Goal: Transaction & Acquisition: Purchase product/service

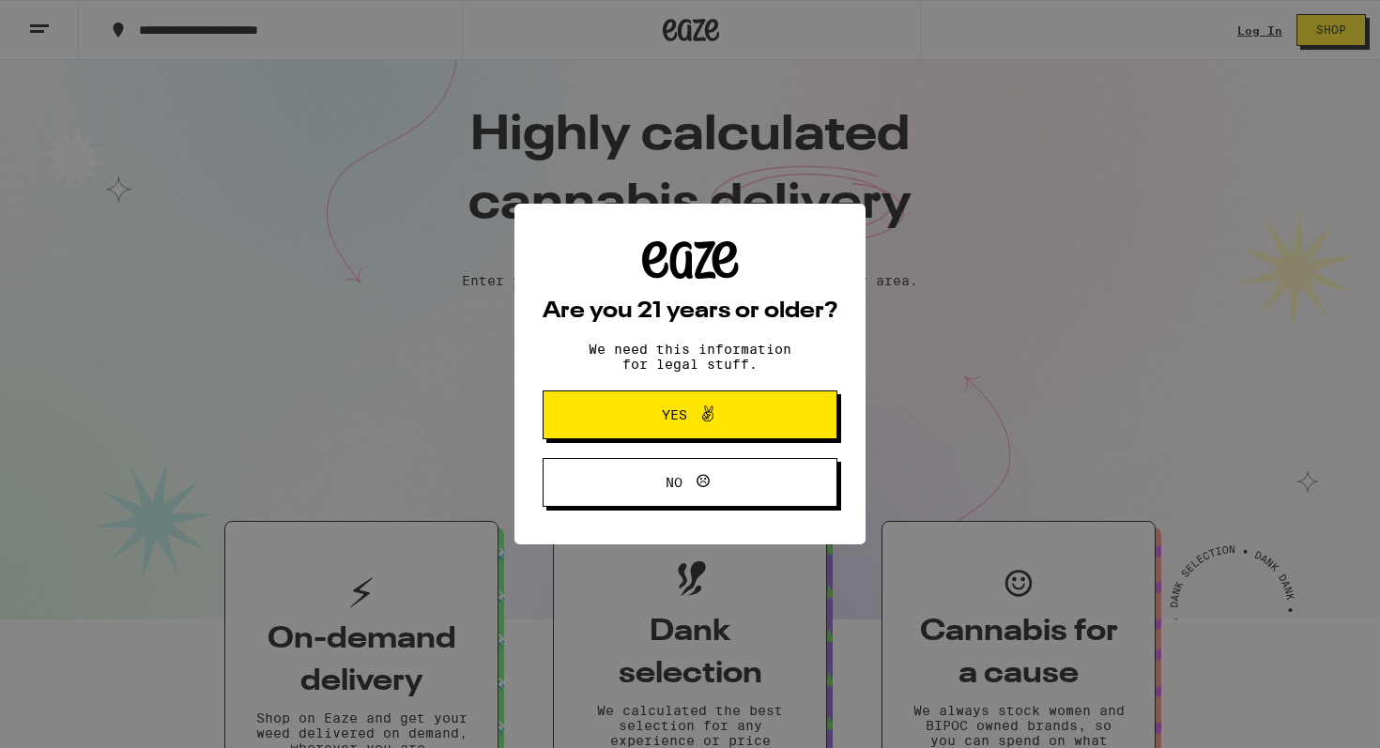
click at [659, 421] on span "Yes" at bounding box center [690, 415] width 143 height 24
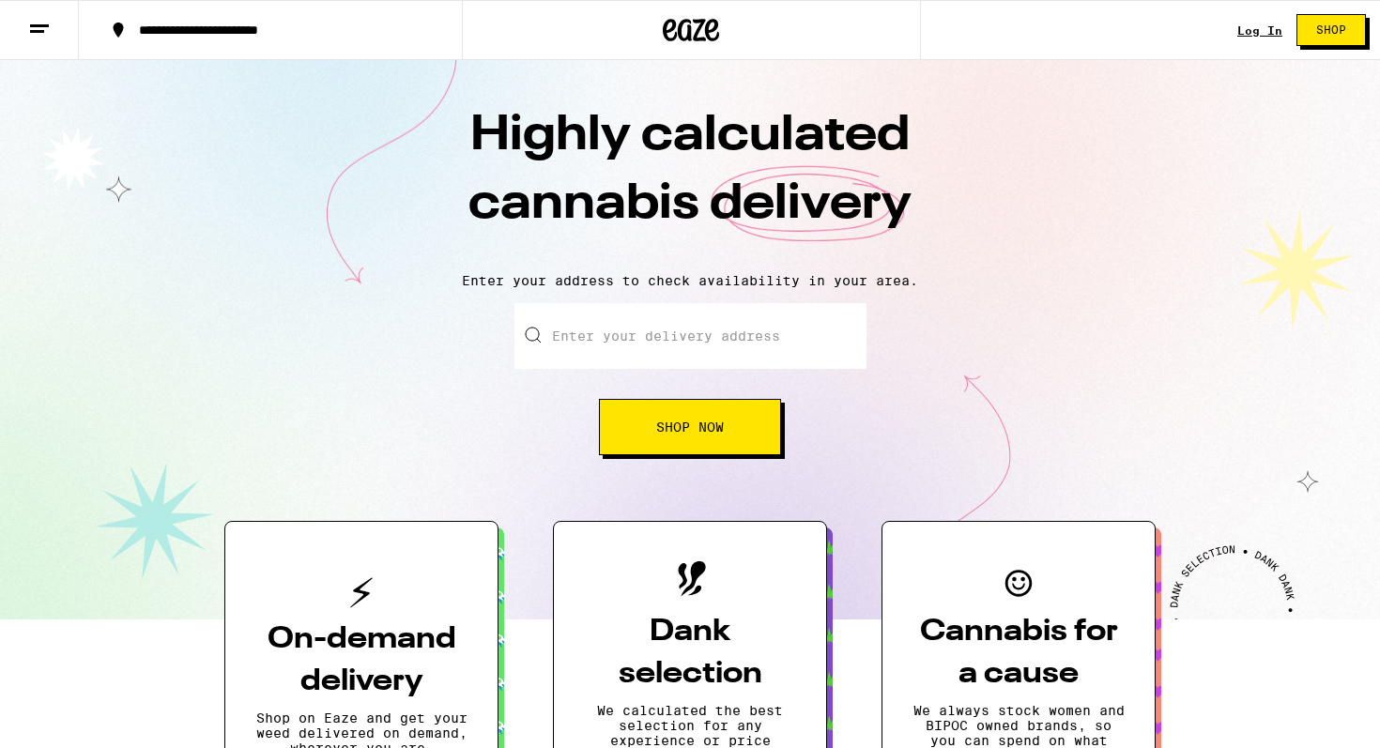
click at [695, 341] on input "Enter your delivery address" at bounding box center [691, 336] width 352 height 66
type input "[STREET_ADDRESS]"
type input "E404"
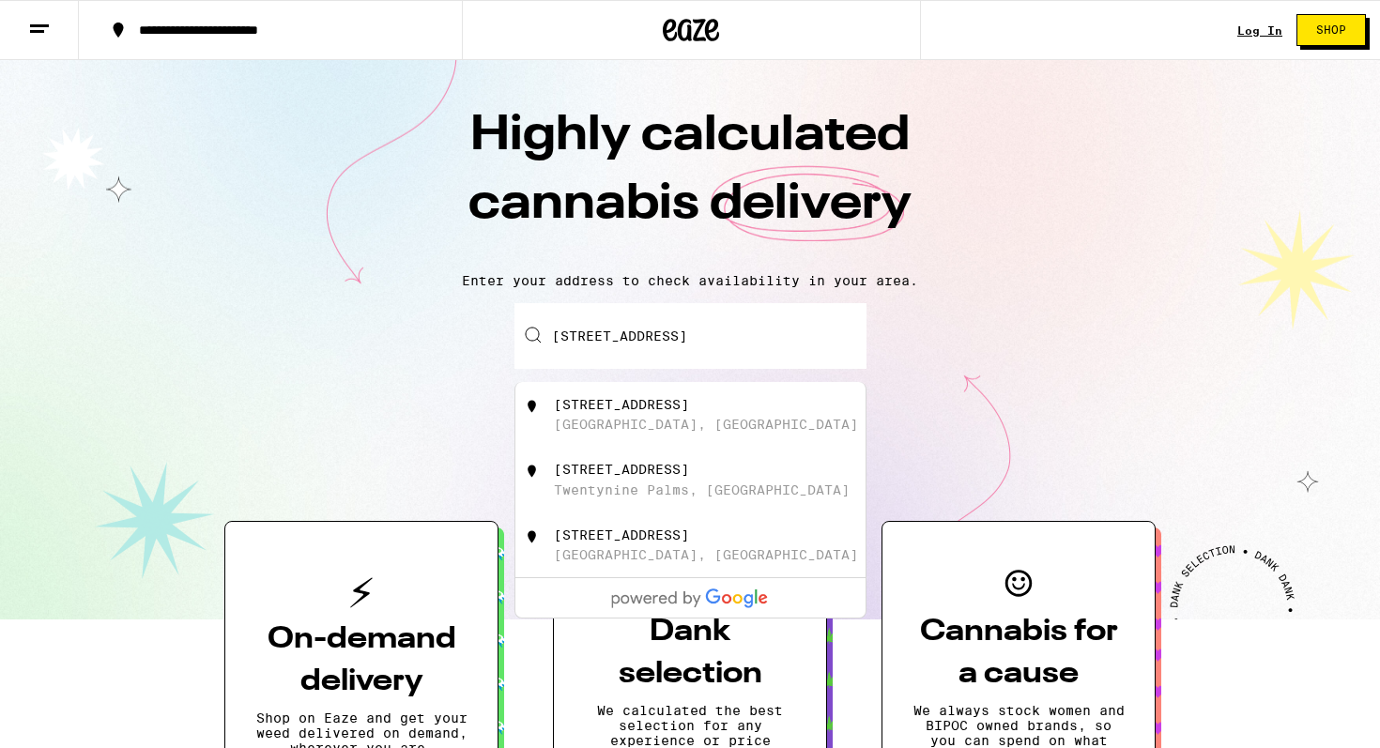
click at [682, 424] on div "[STREET_ADDRESS]" at bounding box center [721, 415] width 335 height 36
type input "[STREET_ADDRESS]"
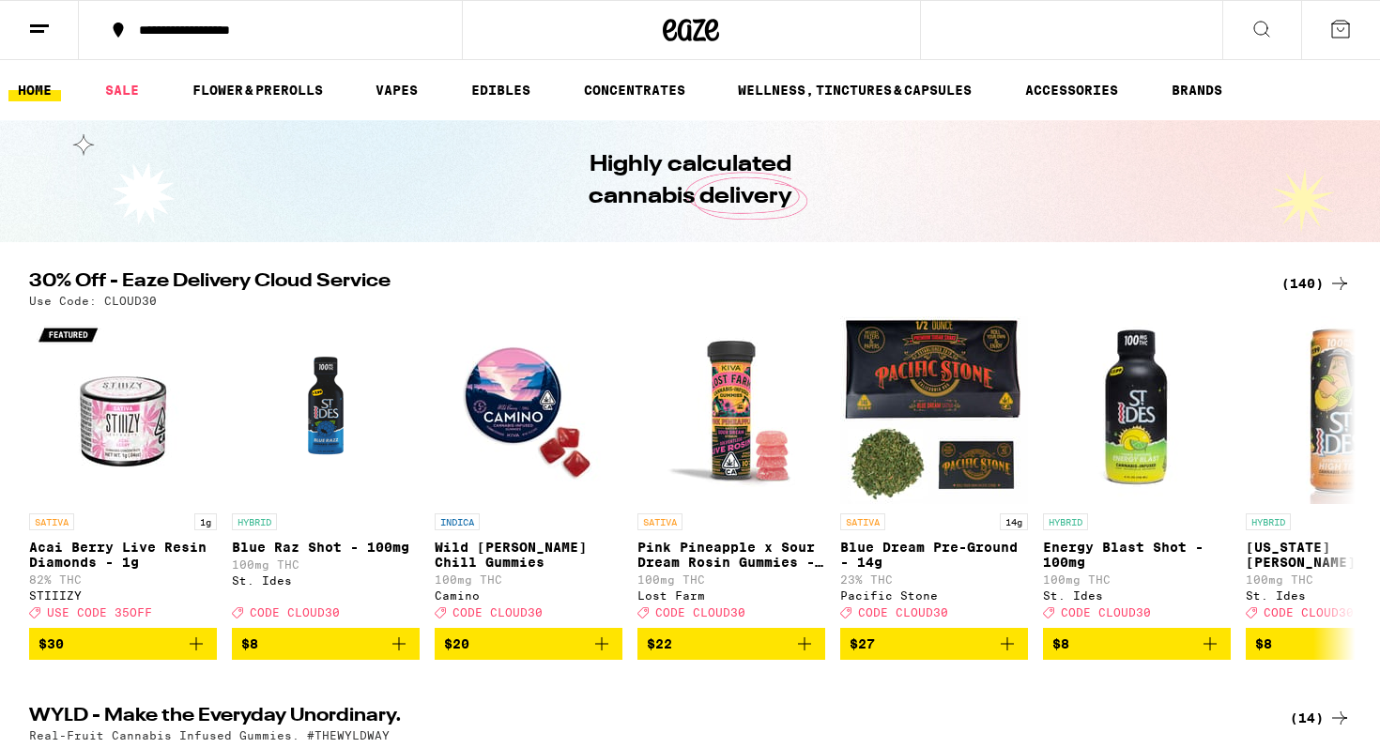
click at [1341, 27] on icon at bounding box center [1341, 29] width 23 height 23
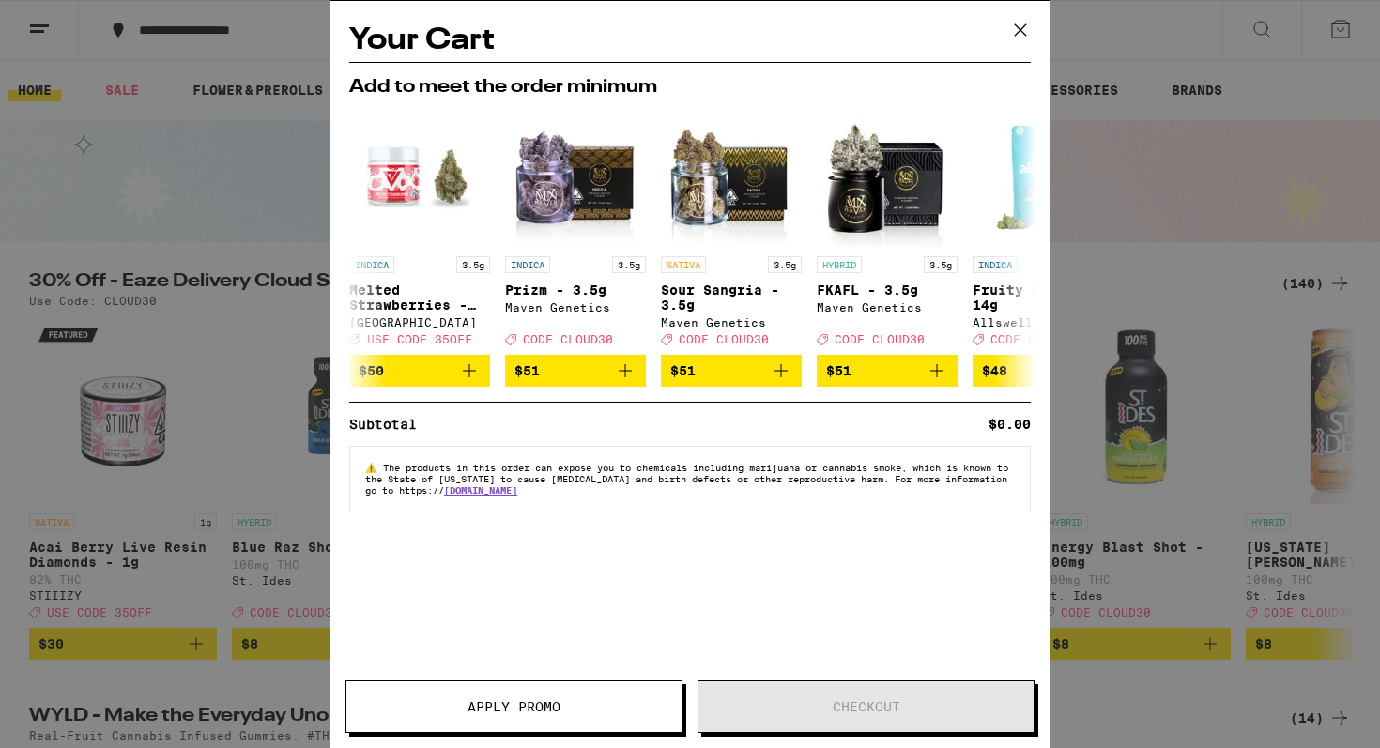
click at [1306, 76] on div "Your Cart Add to meet the order minimum INDICA 3.5g Melted Strawberries - 3.5g …" at bounding box center [690, 374] width 1380 height 748
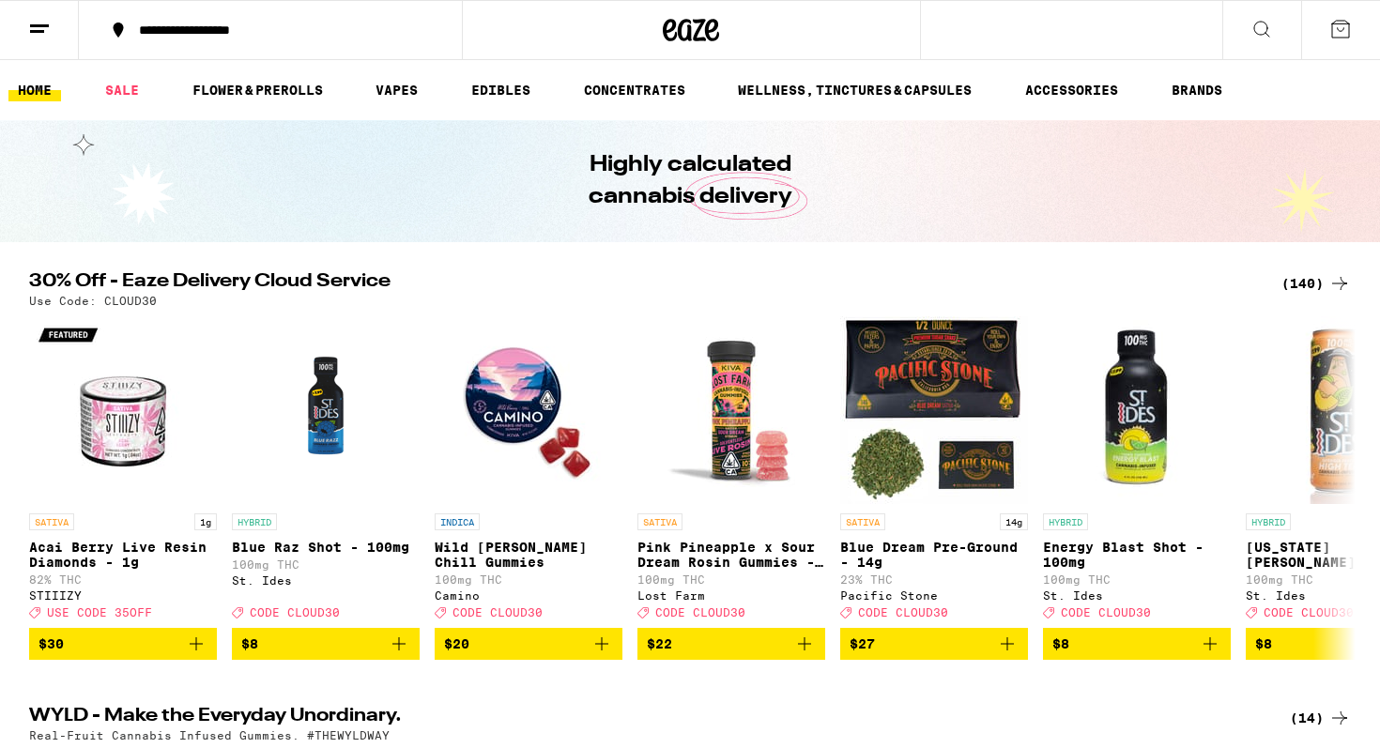
click at [1263, 32] on icon at bounding box center [1262, 29] width 23 height 23
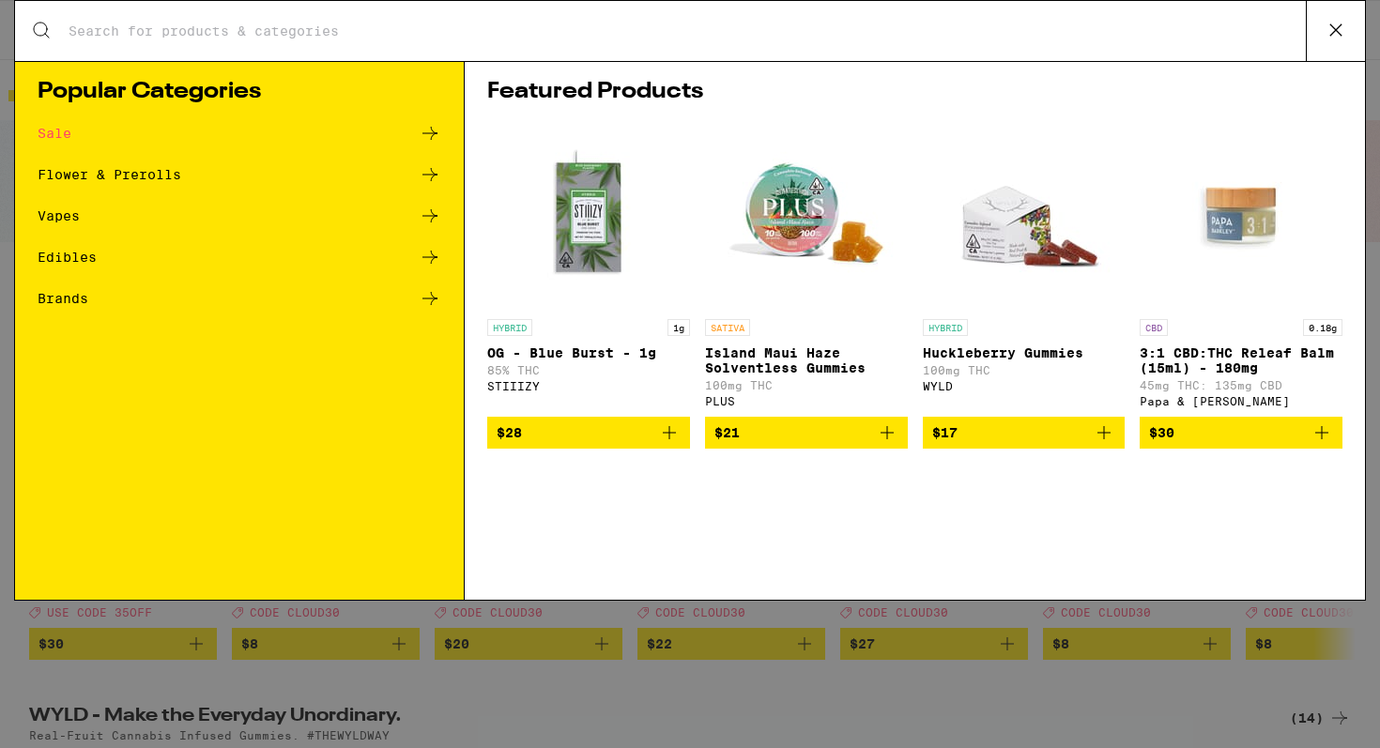
click at [1324, 38] on icon at bounding box center [1336, 30] width 28 height 28
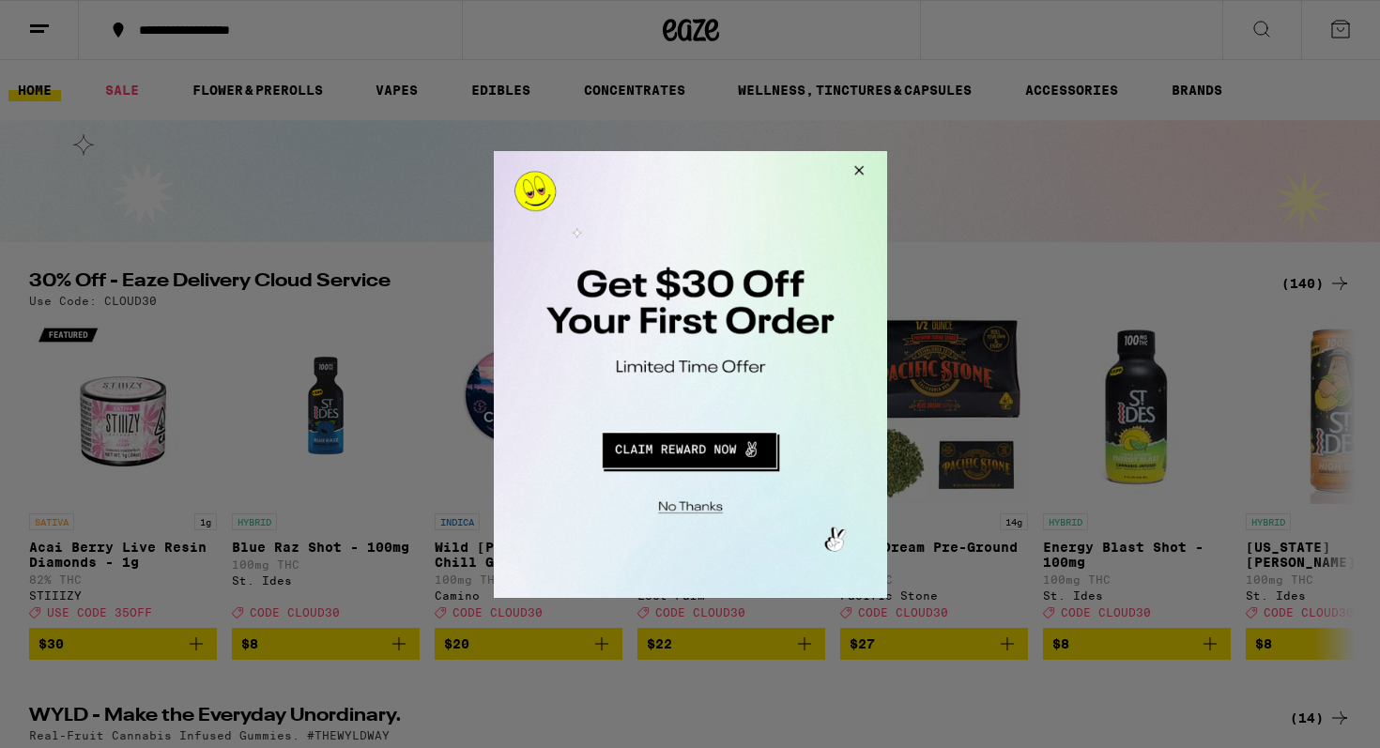
click at [725, 445] on button "Redirect to URL" at bounding box center [688, 446] width 327 height 45
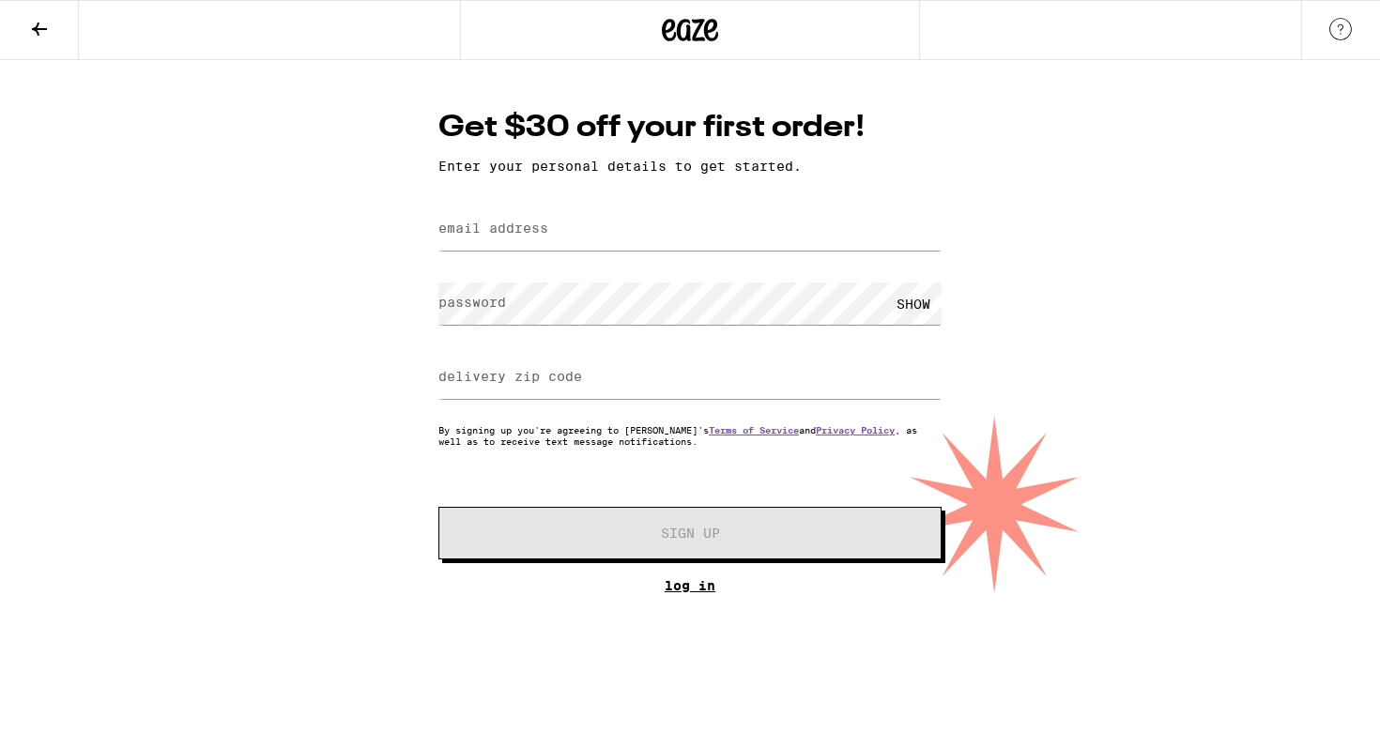
click at [696, 593] on link "Log In" at bounding box center [690, 585] width 503 height 15
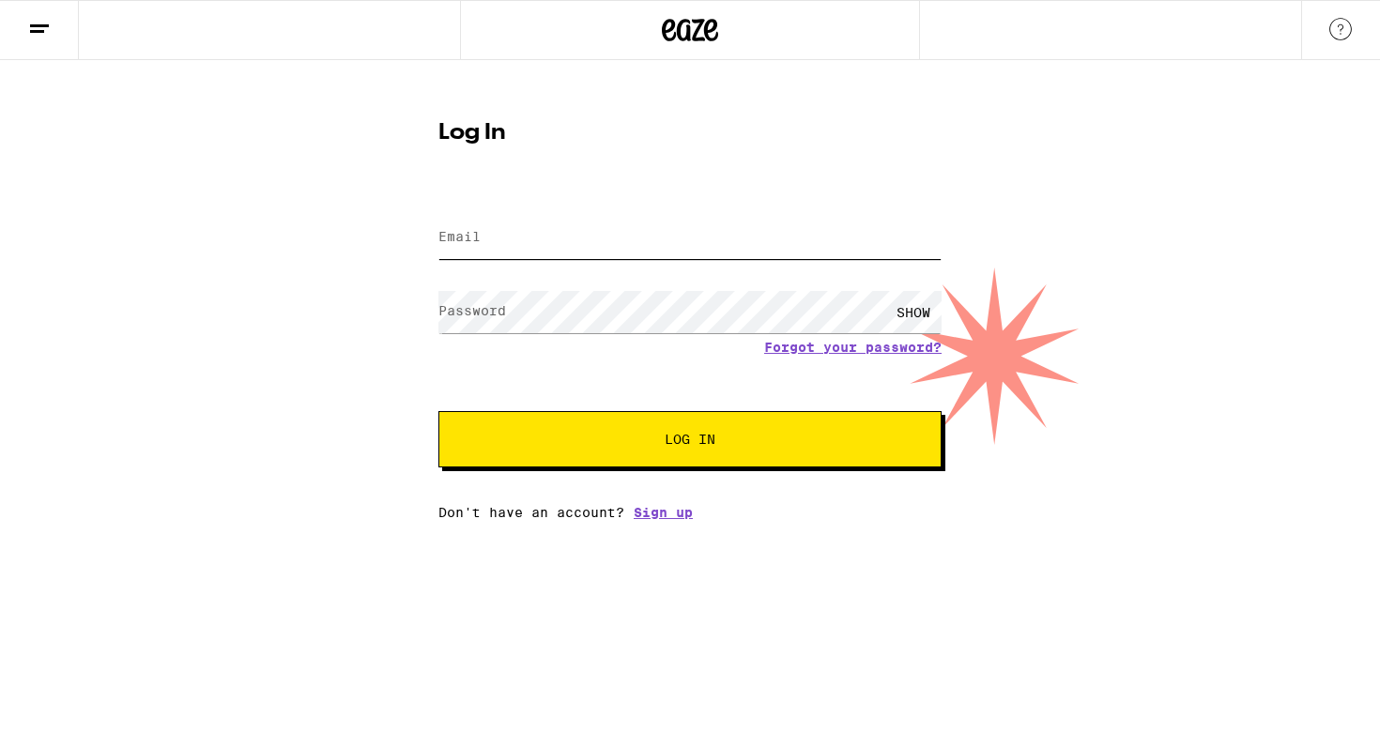
click at [599, 254] on input "Email" at bounding box center [690, 238] width 503 height 42
type input "erincholman@yahoo.com"
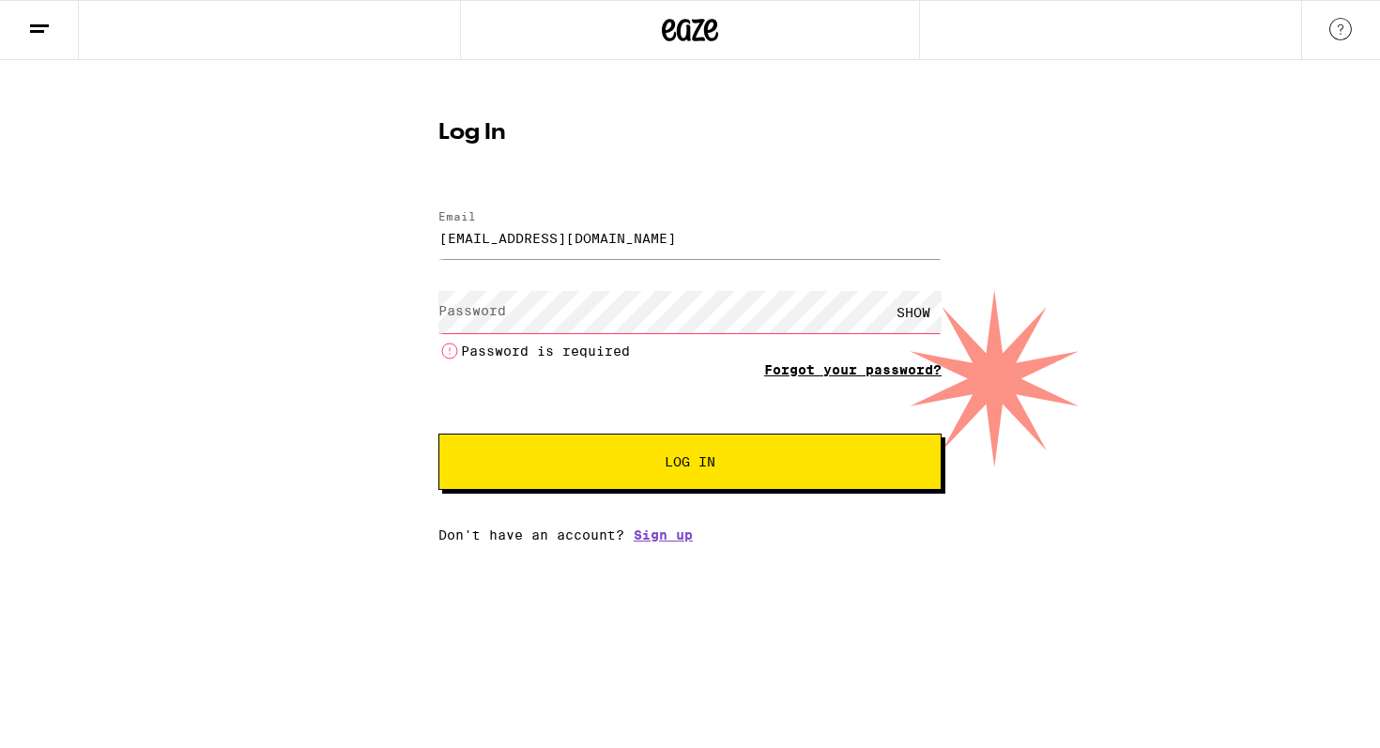
click at [826, 348] on form "Email Email erincholman@yahoo.com Password Password SHOW Password is required F…" at bounding box center [690, 341] width 503 height 299
click at [854, 374] on link "Forgot your password?" at bounding box center [852, 369] width 177 height 15
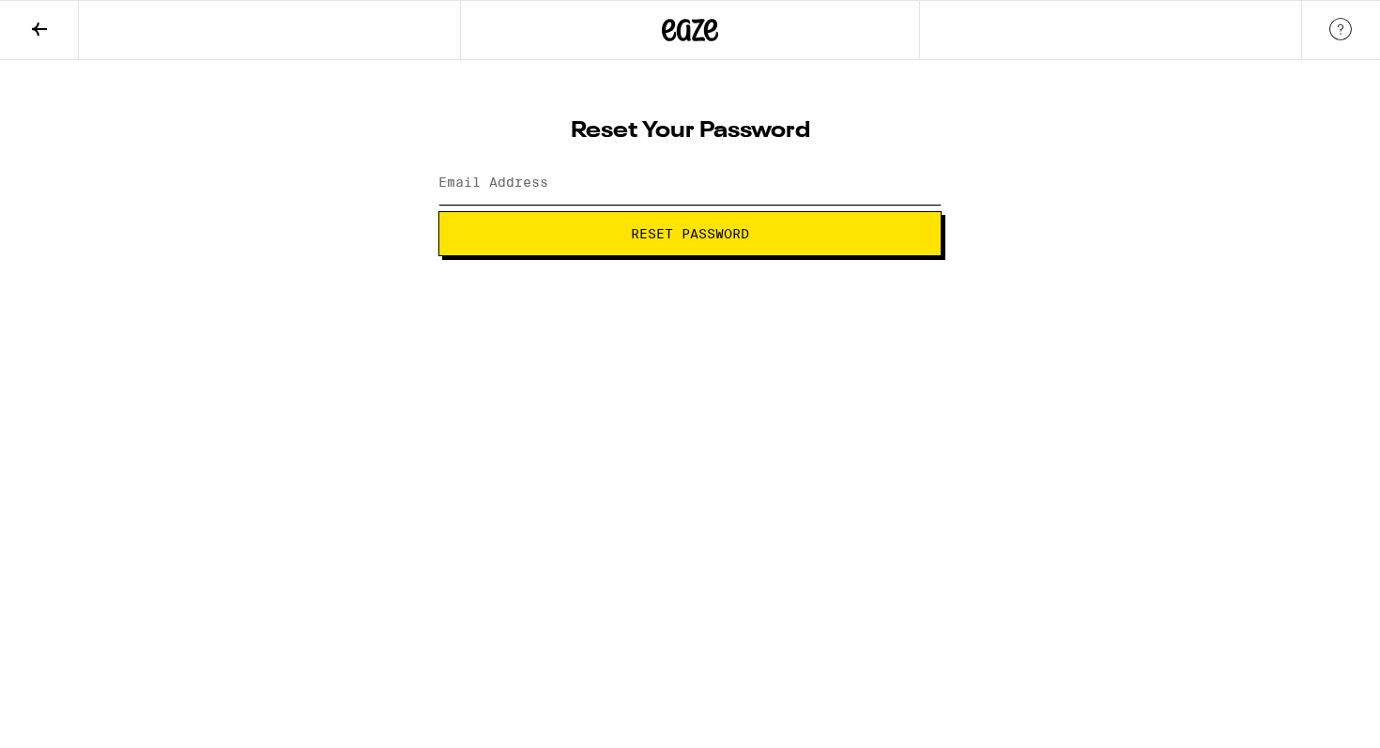
click at [685, 187] on input "Email Address" at bounding box center [690, 183] width 503 height 42
type input "erincholman@yahoo.com"
click at [691, 231] on span "Reset Password" at bounding box center [690, 233] width 118 height 13
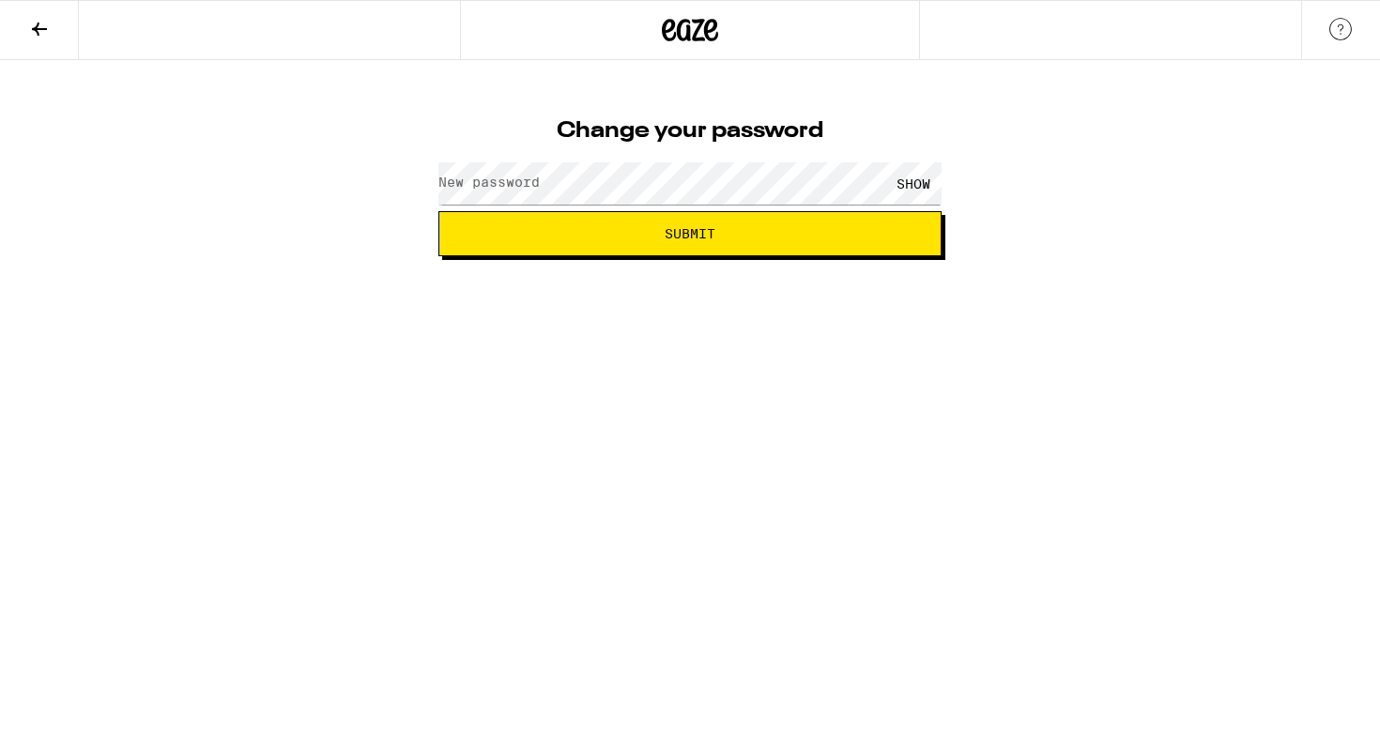
click at [915, 183] on div "SHOW" at bounding box center [913, 183] width 56 height 42
click at [824, 233] on span "Submit" at bounding box center [689, 233] width 471 height 13
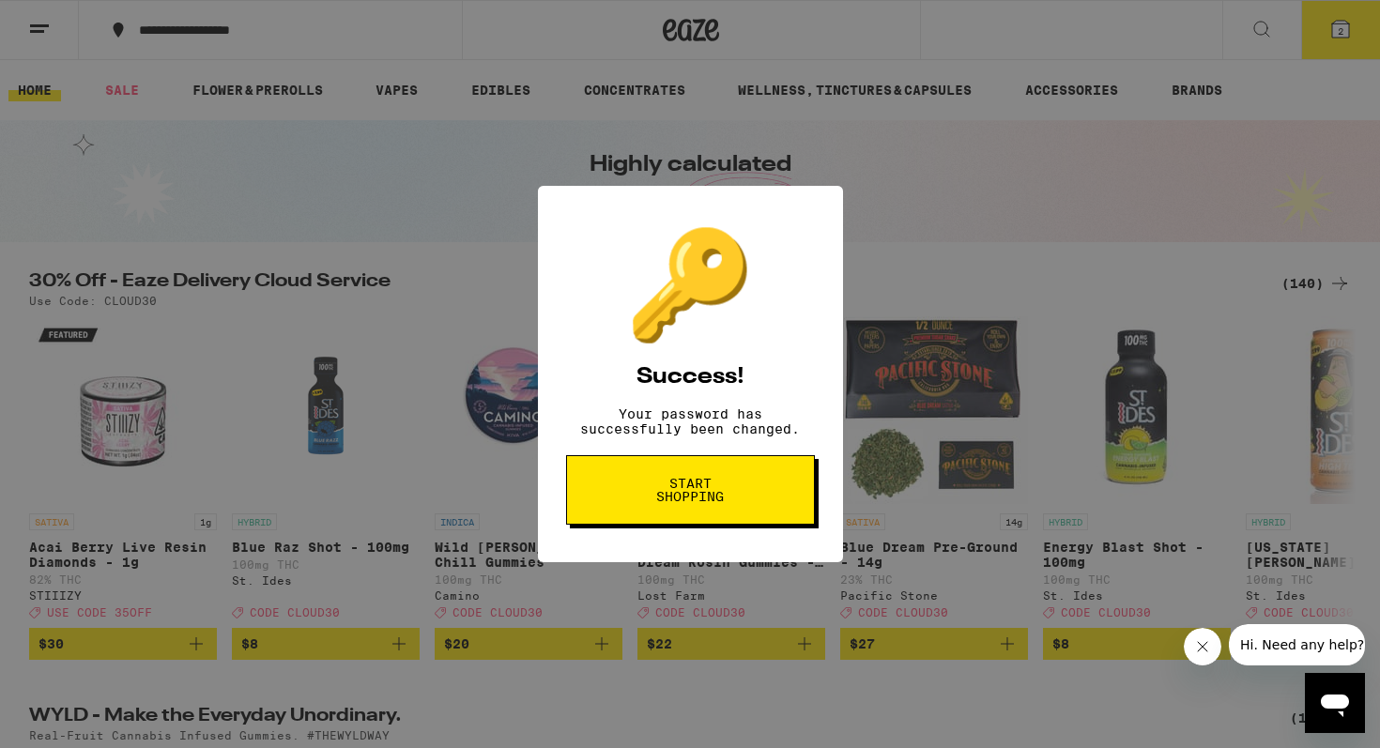
click at [661, 503] on span "Start shopping" at bounding box center [690, 490] width 97 height 26
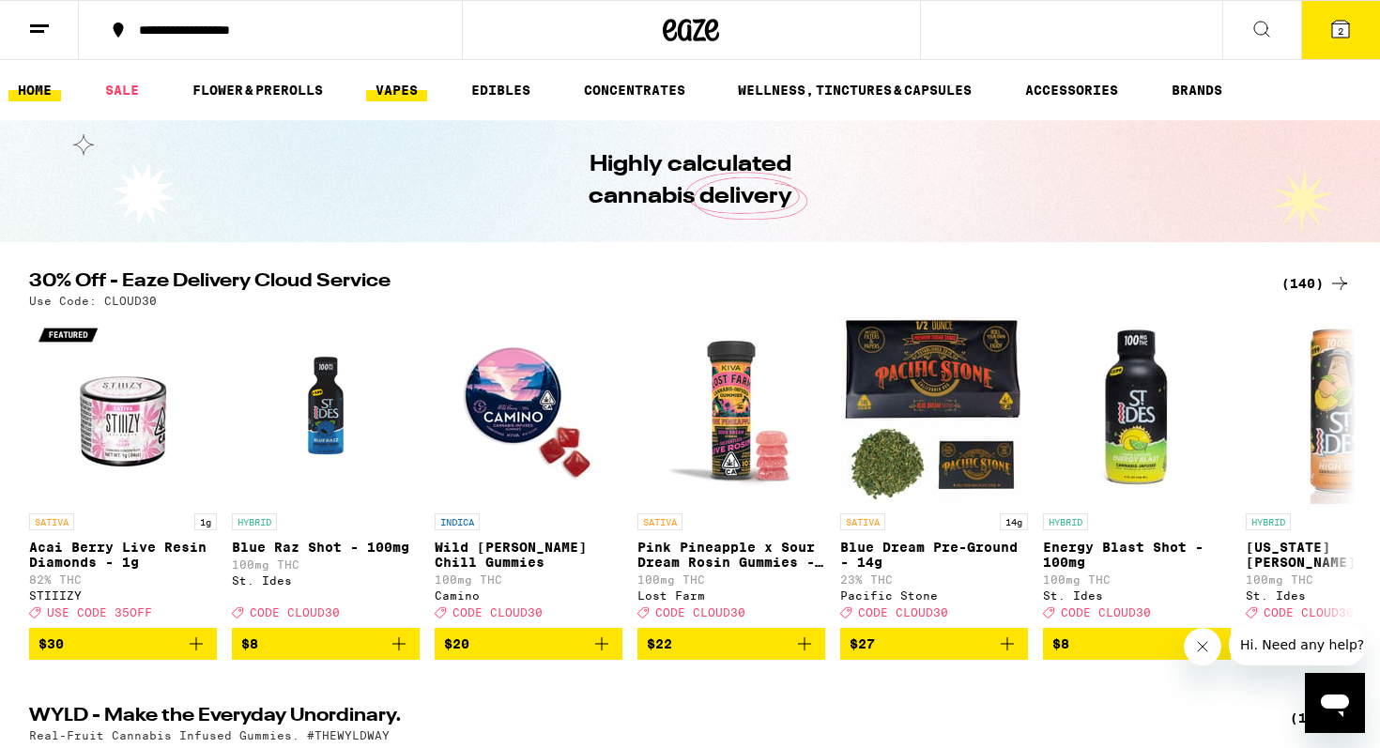
click at [400, 80] on link "VAPES" at bounding box center [396, 90] width 61 height 23
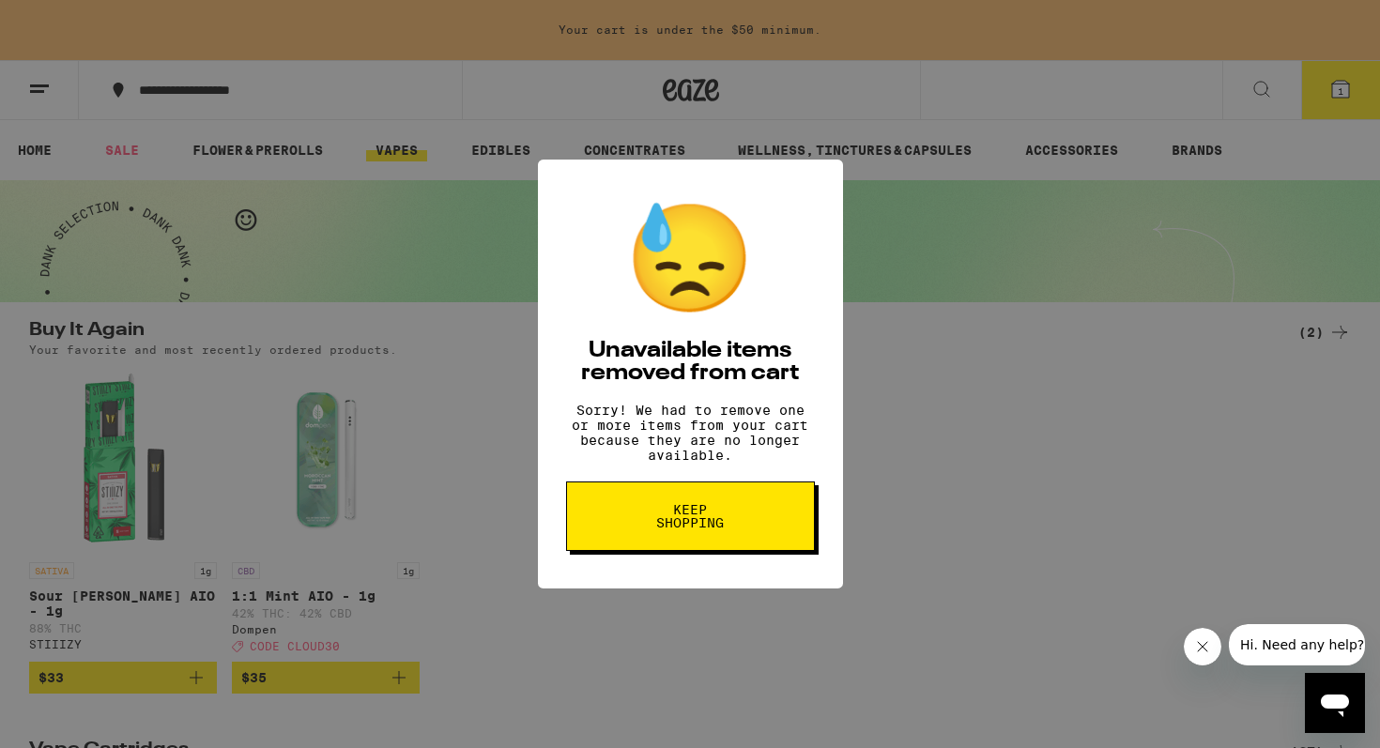
click at [632, 521] on button "Keep Shopping" at bounding box center [690, 516] width 249 height 69
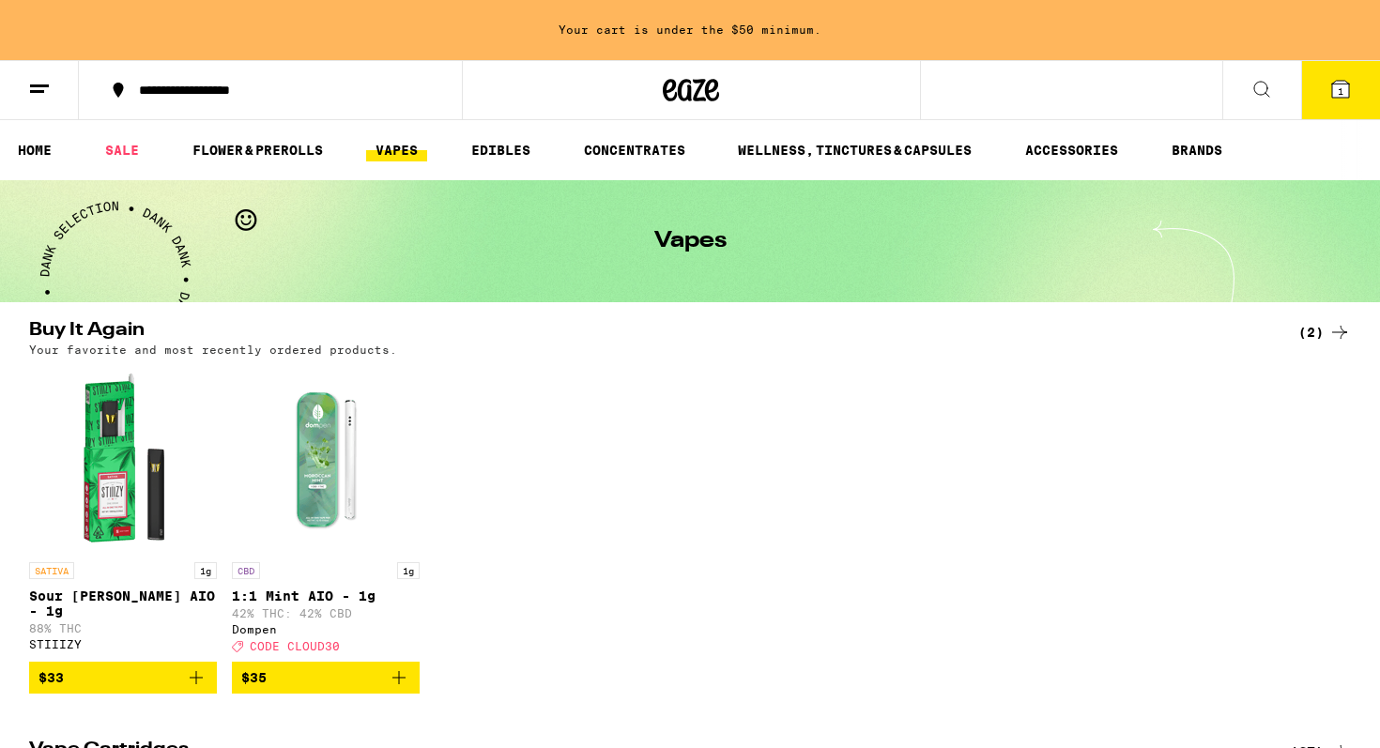
click at [1328, 92] on button "1" at bounding box center [1340, 90] width 79 height 58
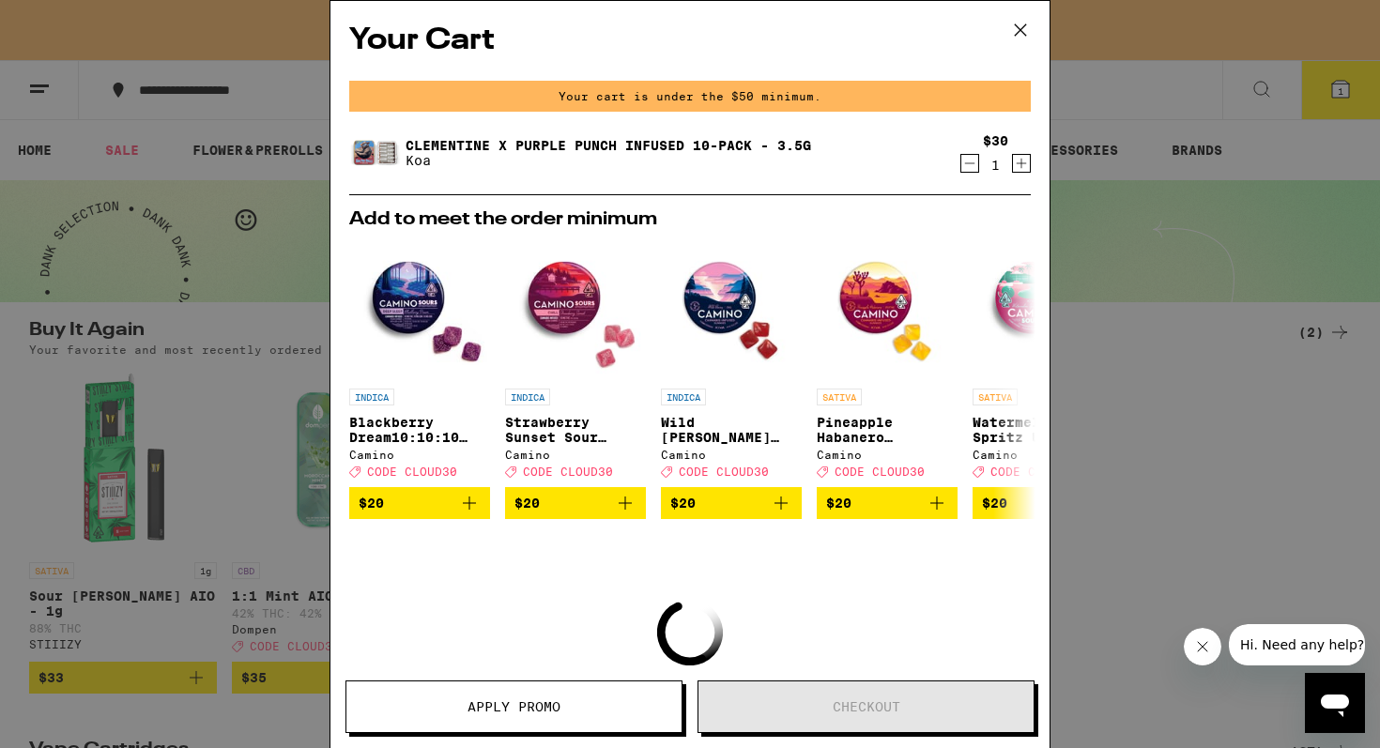
click at [1016, 30] on icon at bounding box center [1021, 30] width 28 height 28
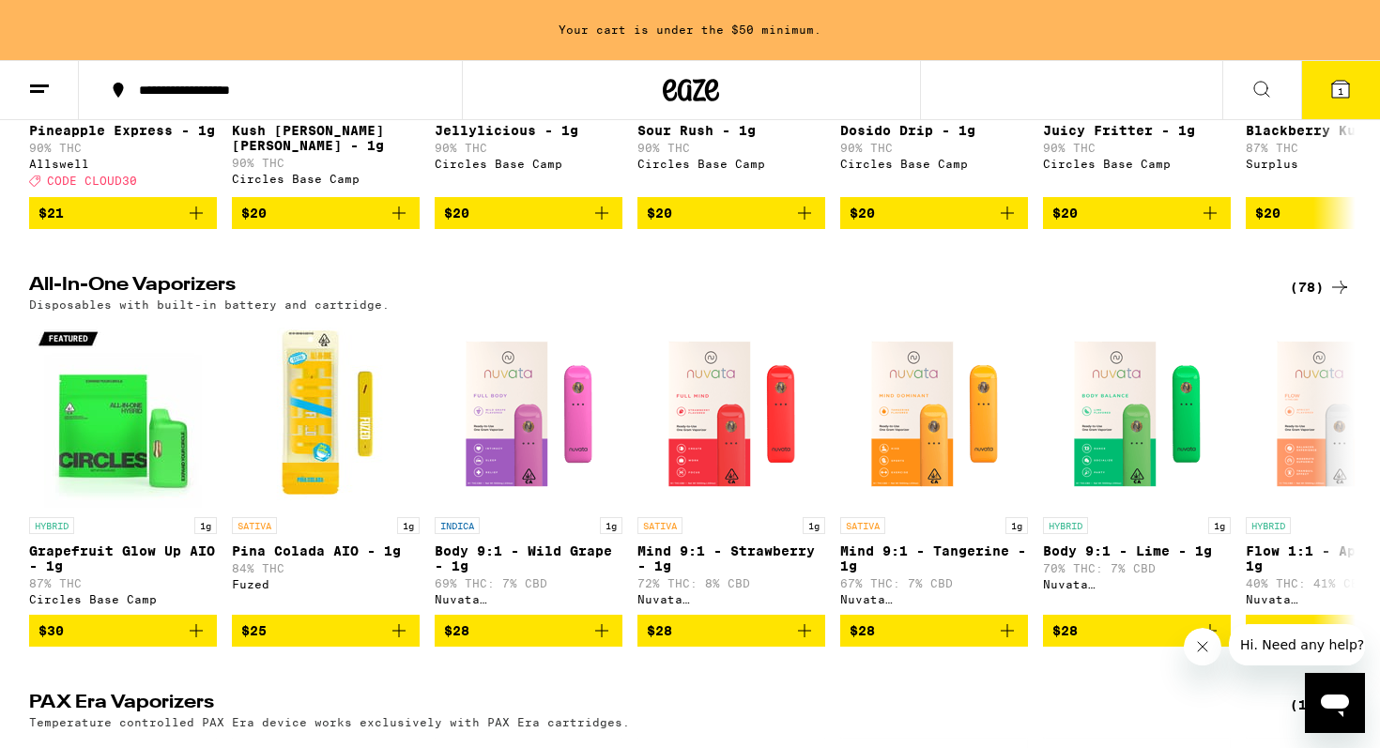
scroll to position [892, 0]
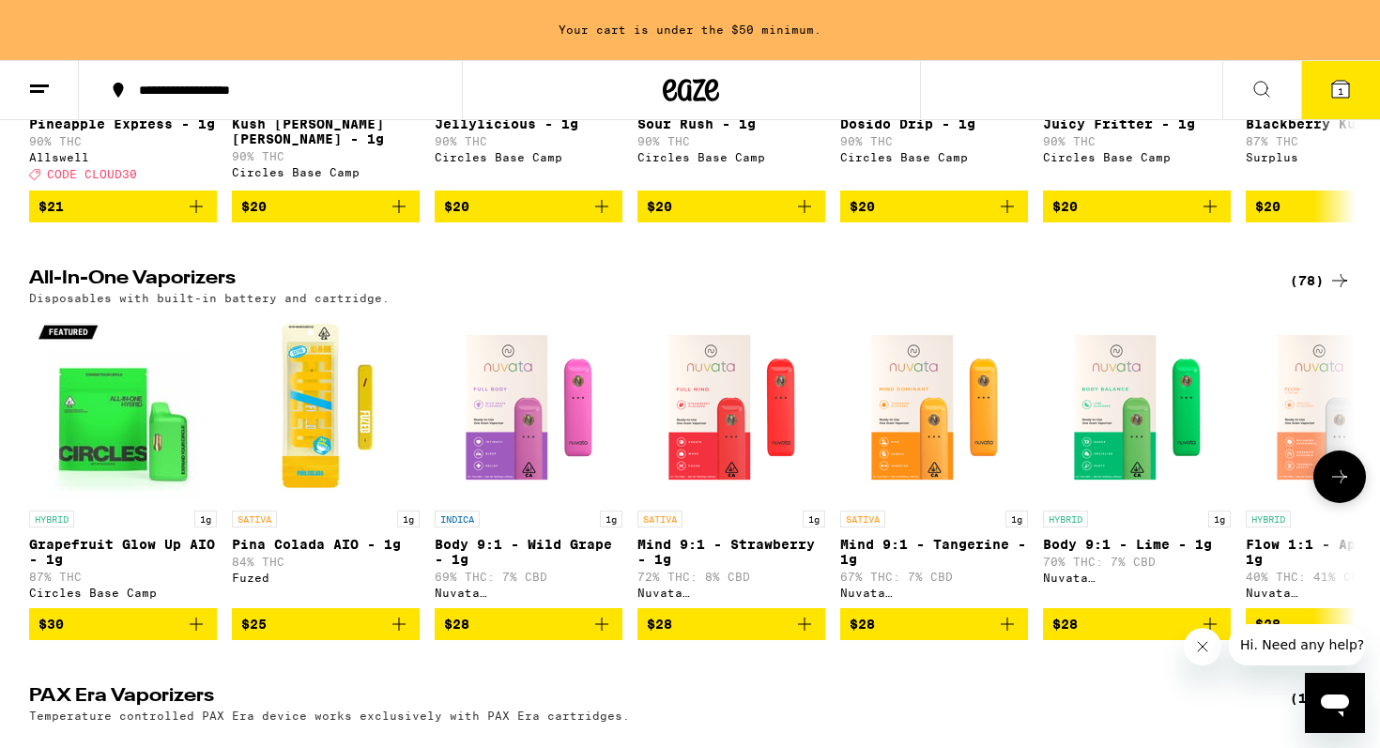
click at [1330, 488] on icon at bounding box center [1340, 477] width 23 height 23
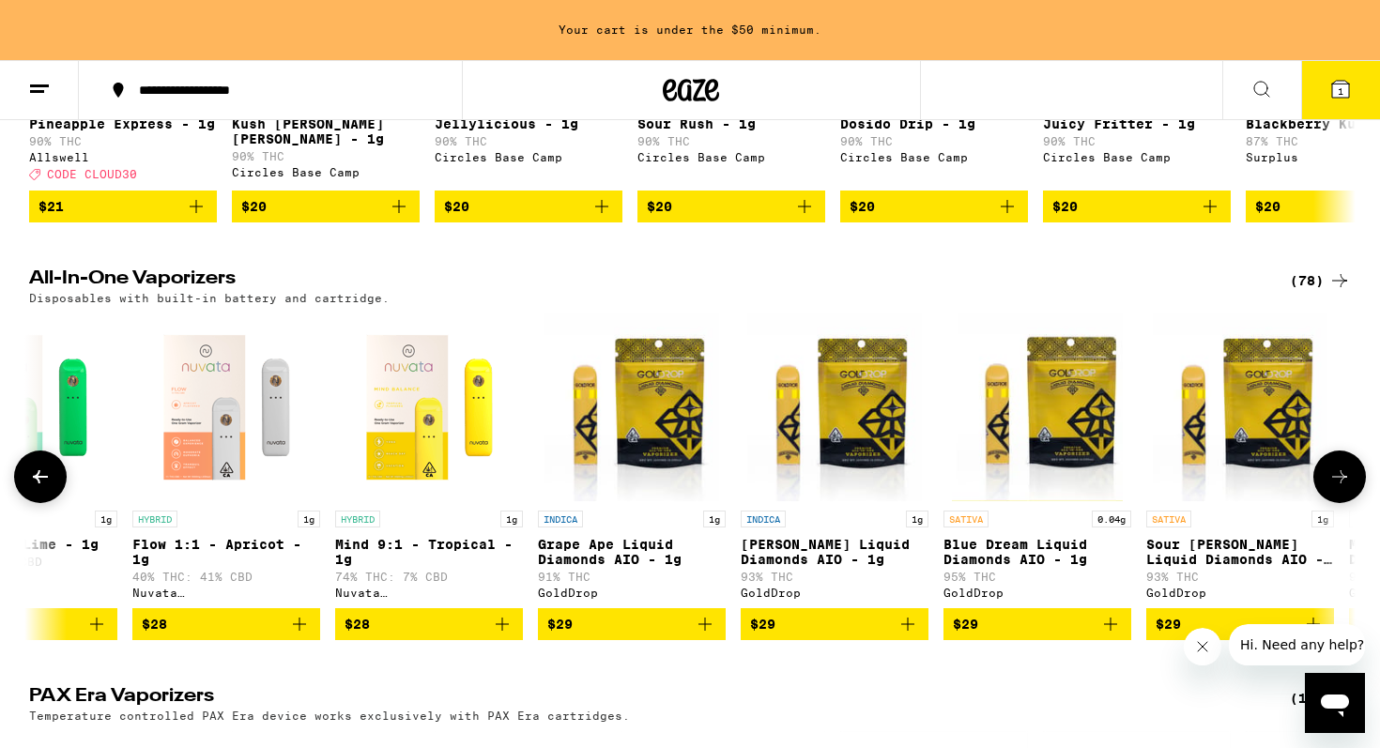
scroll to position [0, 1117]
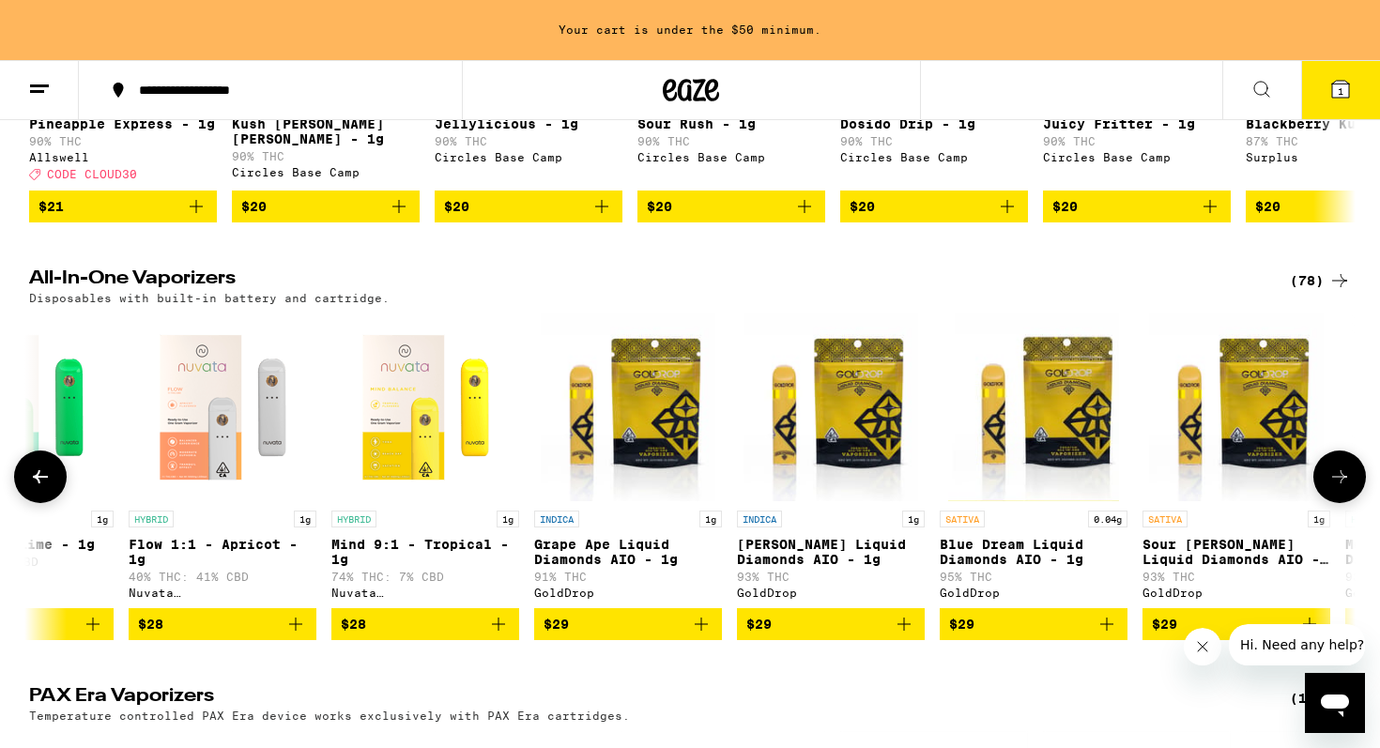
click at [1330, 488] on icon at bounding box center [1340, 477] width 23 height 23
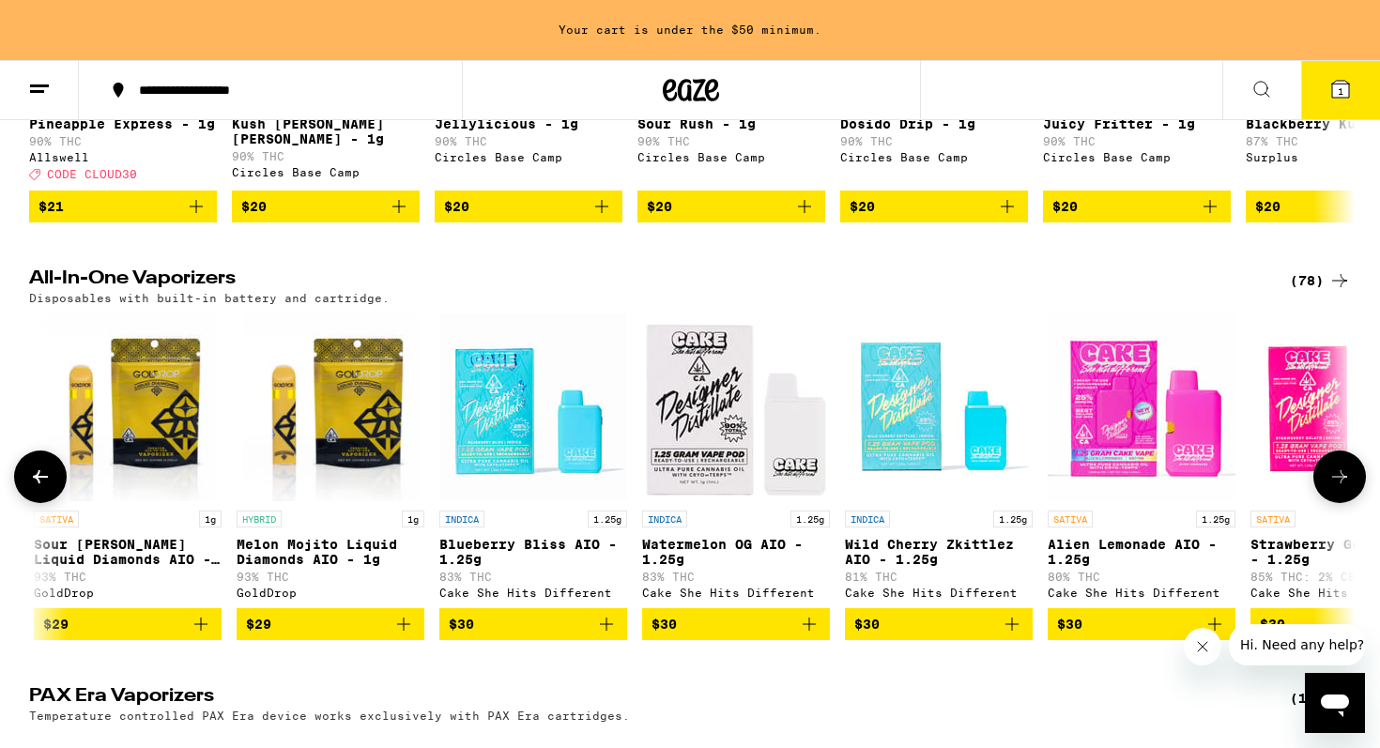
scroll to position [0, 2235]
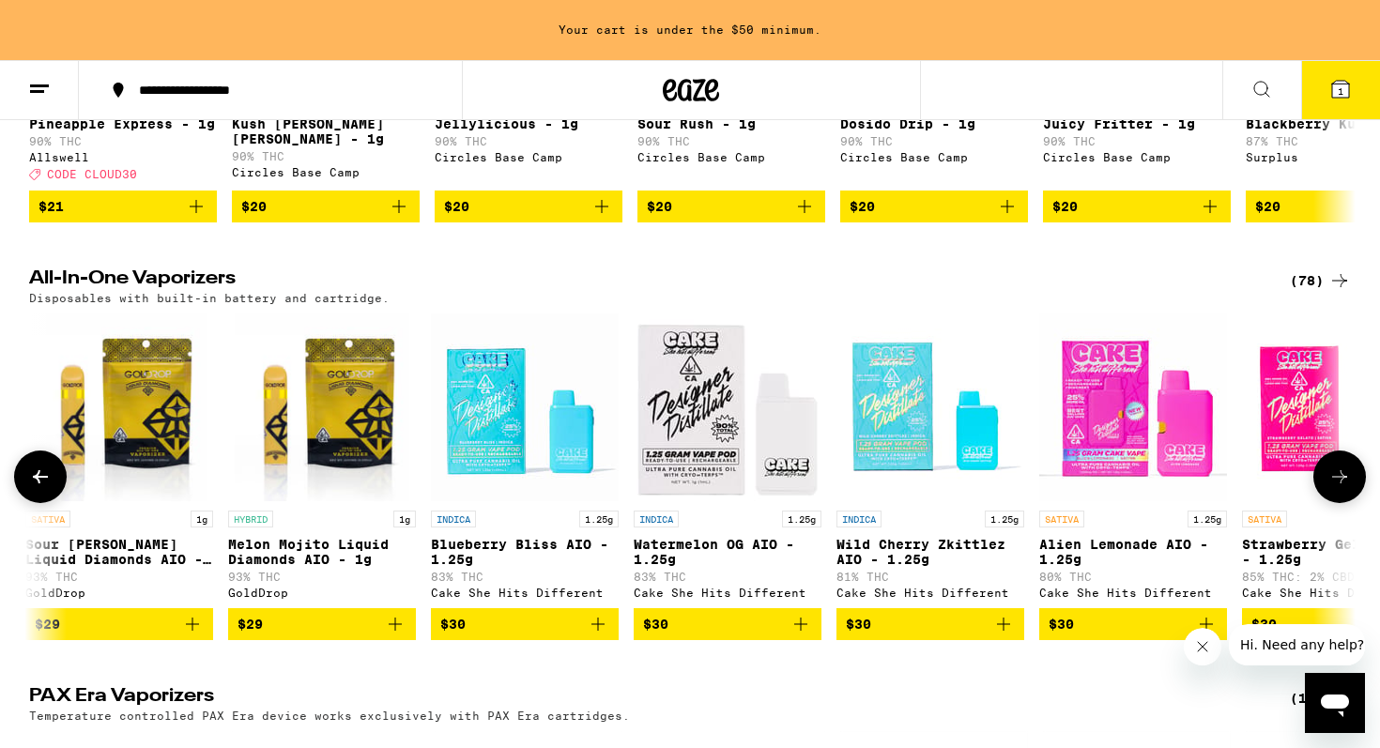
click at [1332, 488] on icon at bounding box center [1340, 477] width 23 height 23
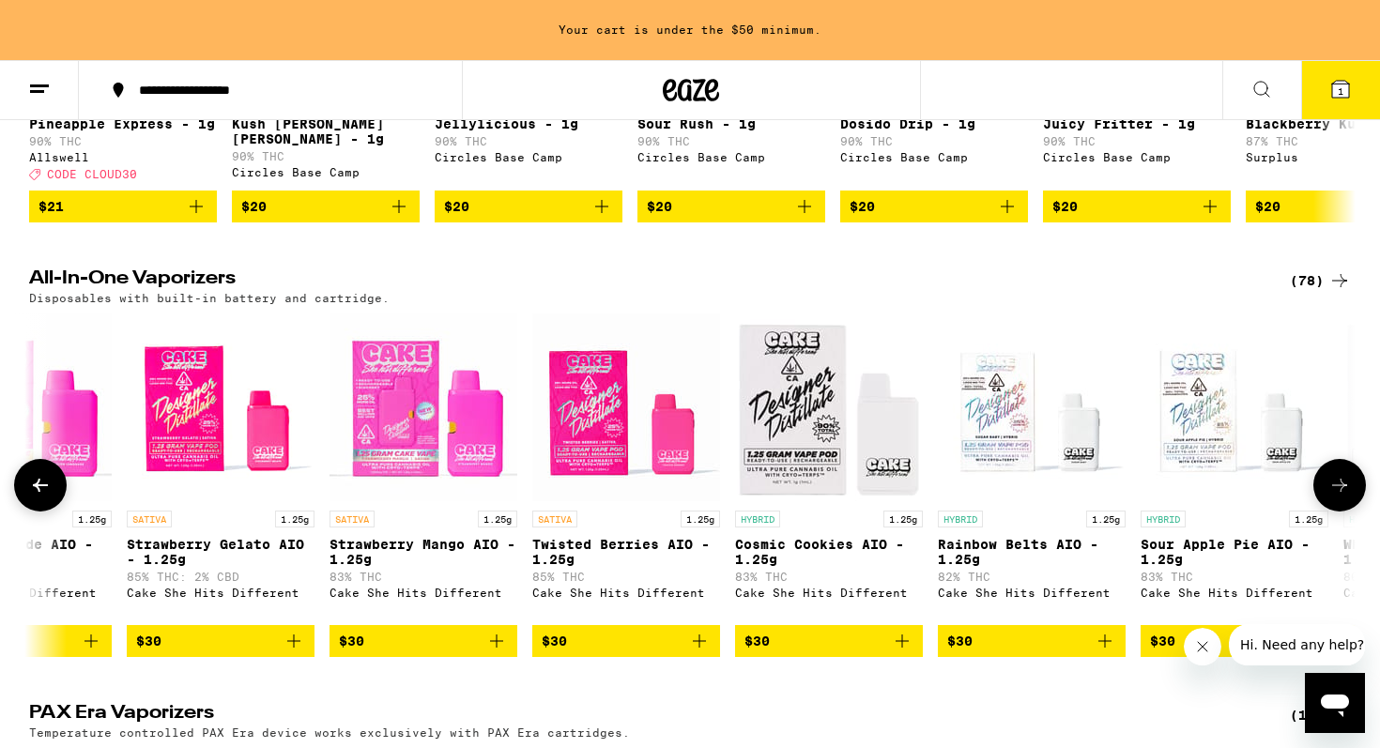
scroll to position [0, 3352]
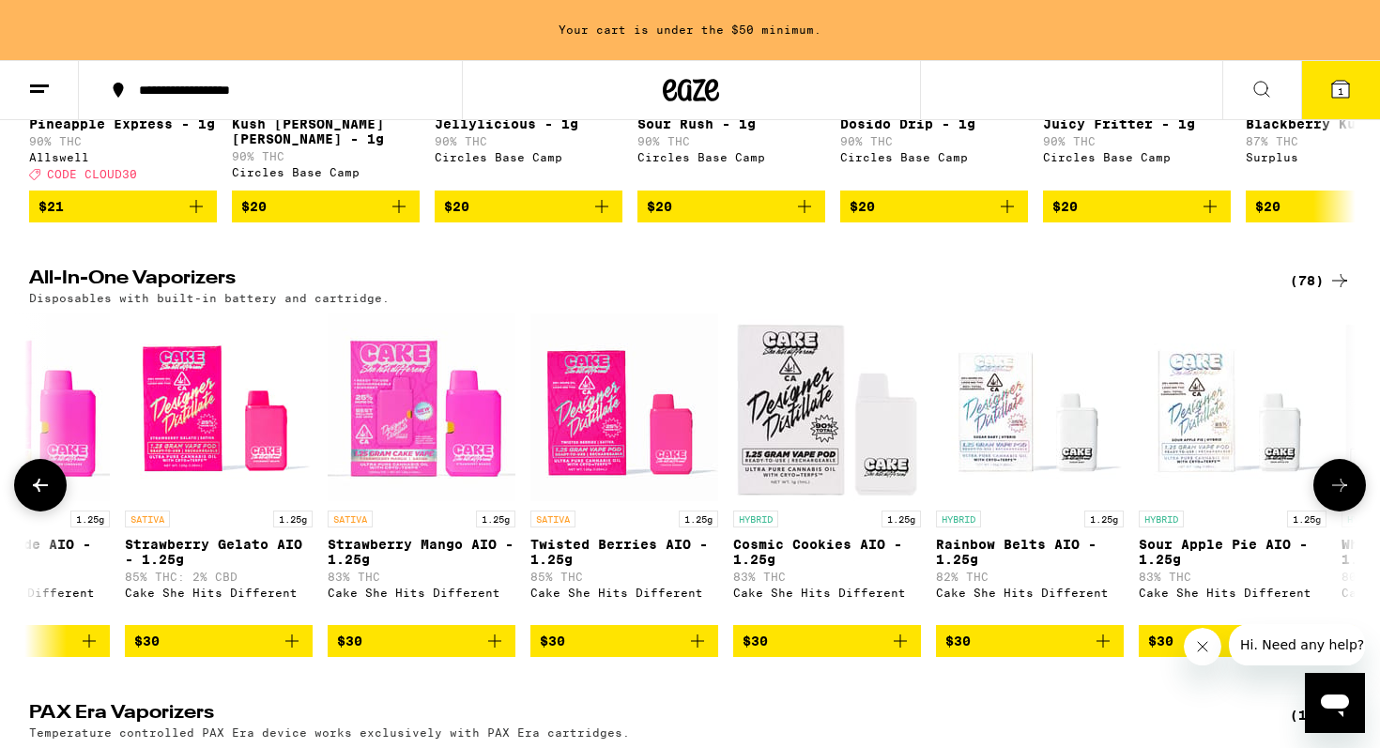
click at [1332, 497] on icon at bounding box center [1340, 485] width 23 height 23
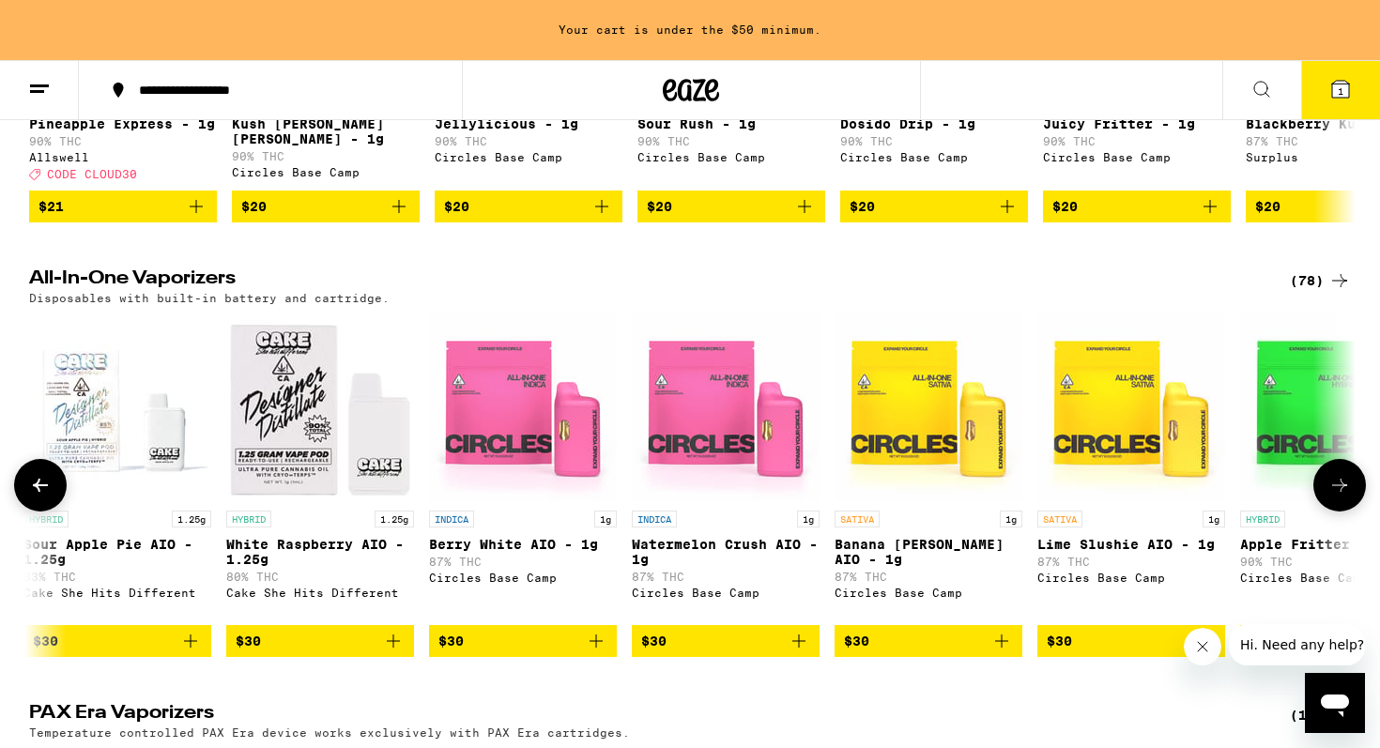
scroll to position [0, 4470]
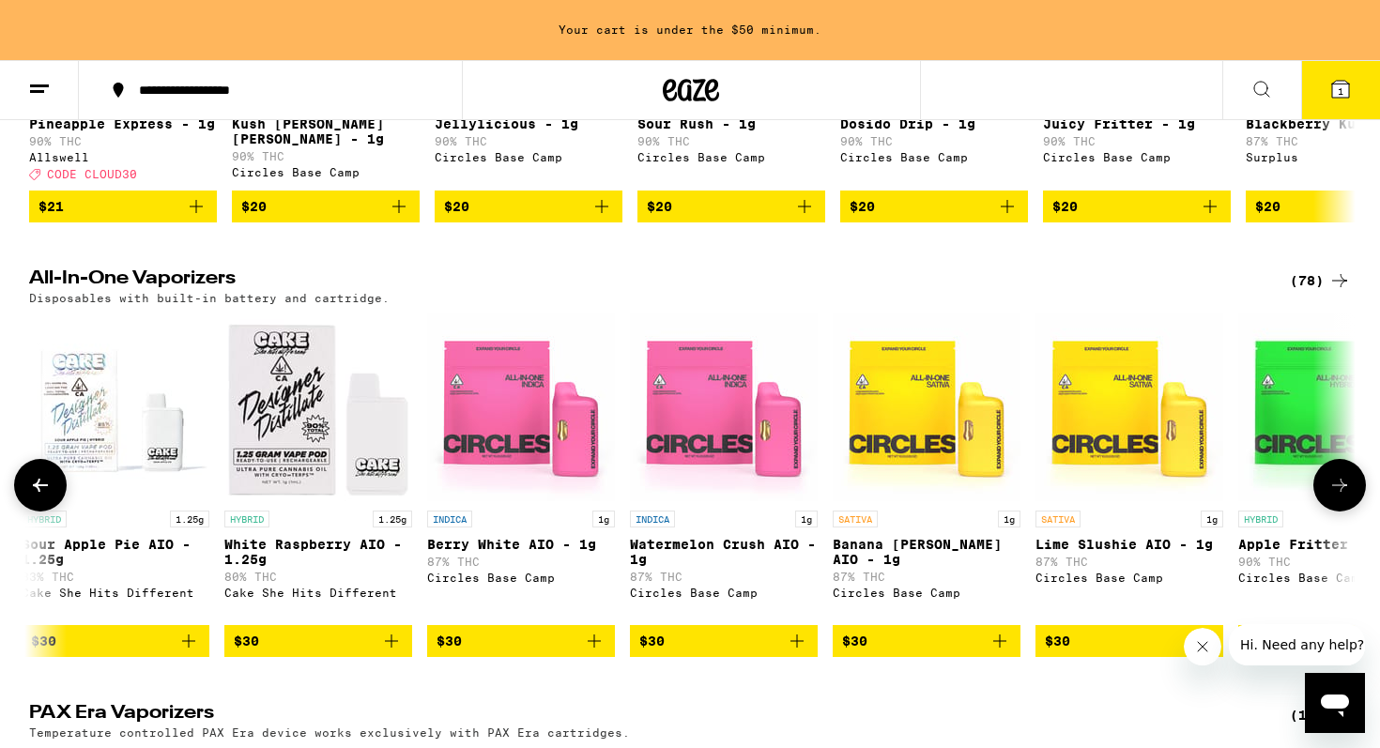
click at [1332, 497] on icon at bounding box center [1340, 485] width 23 height 23
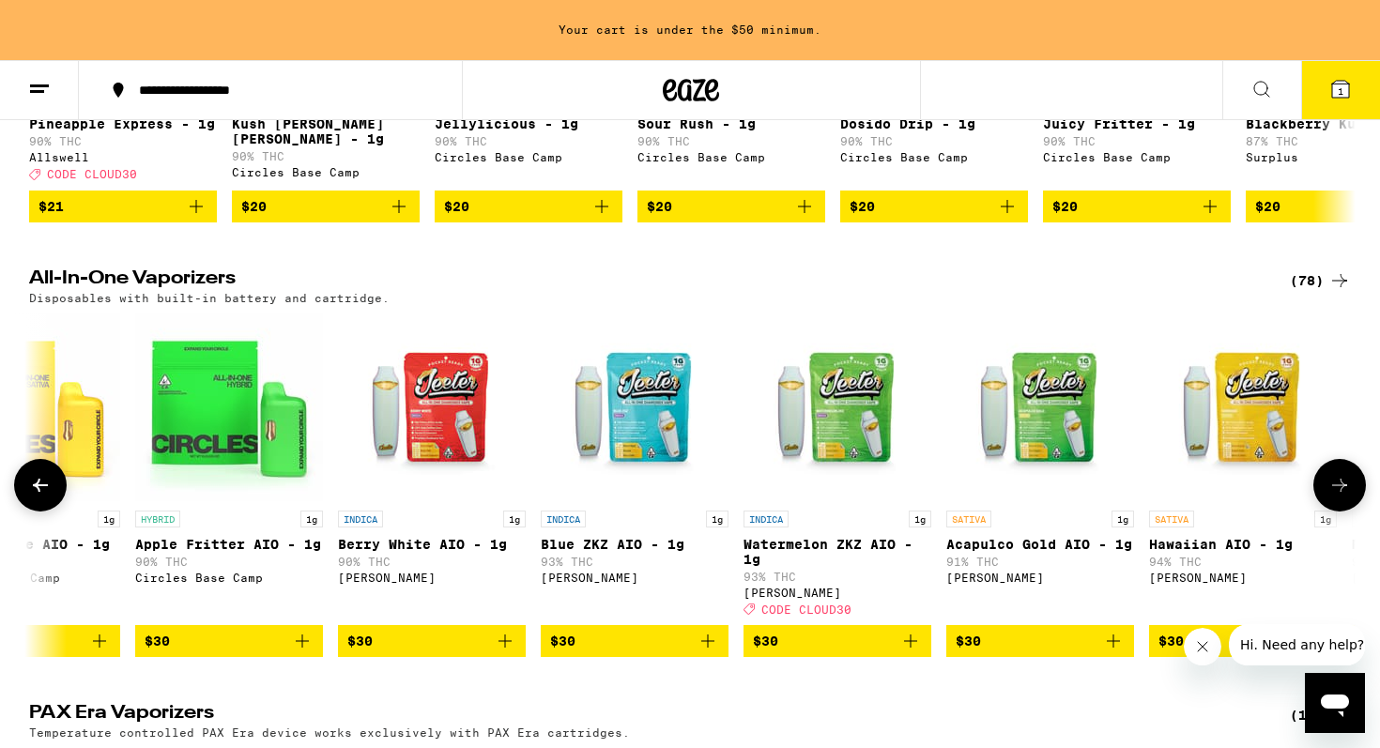
scroll to position [0, 5587]
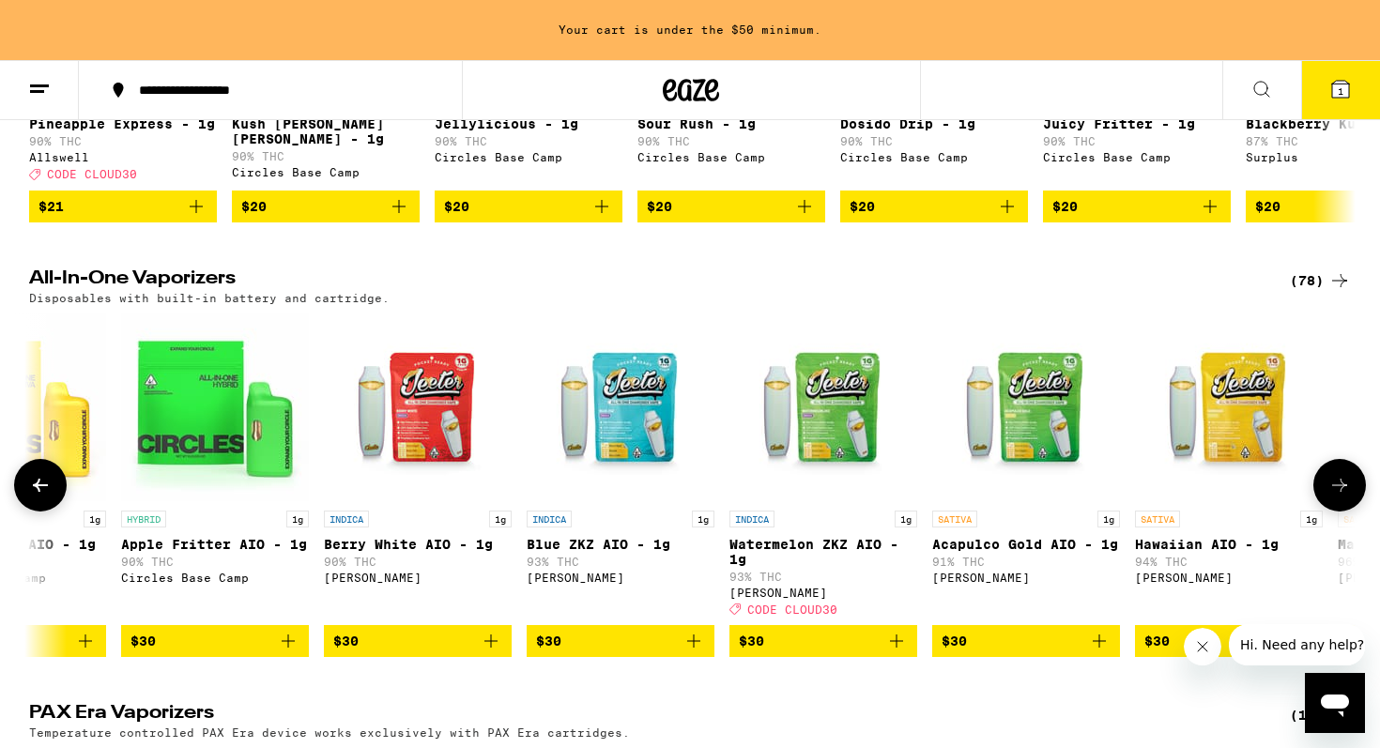
click at [1330, 497] on icon at bounding box center [1340, 485] width 23 height 23
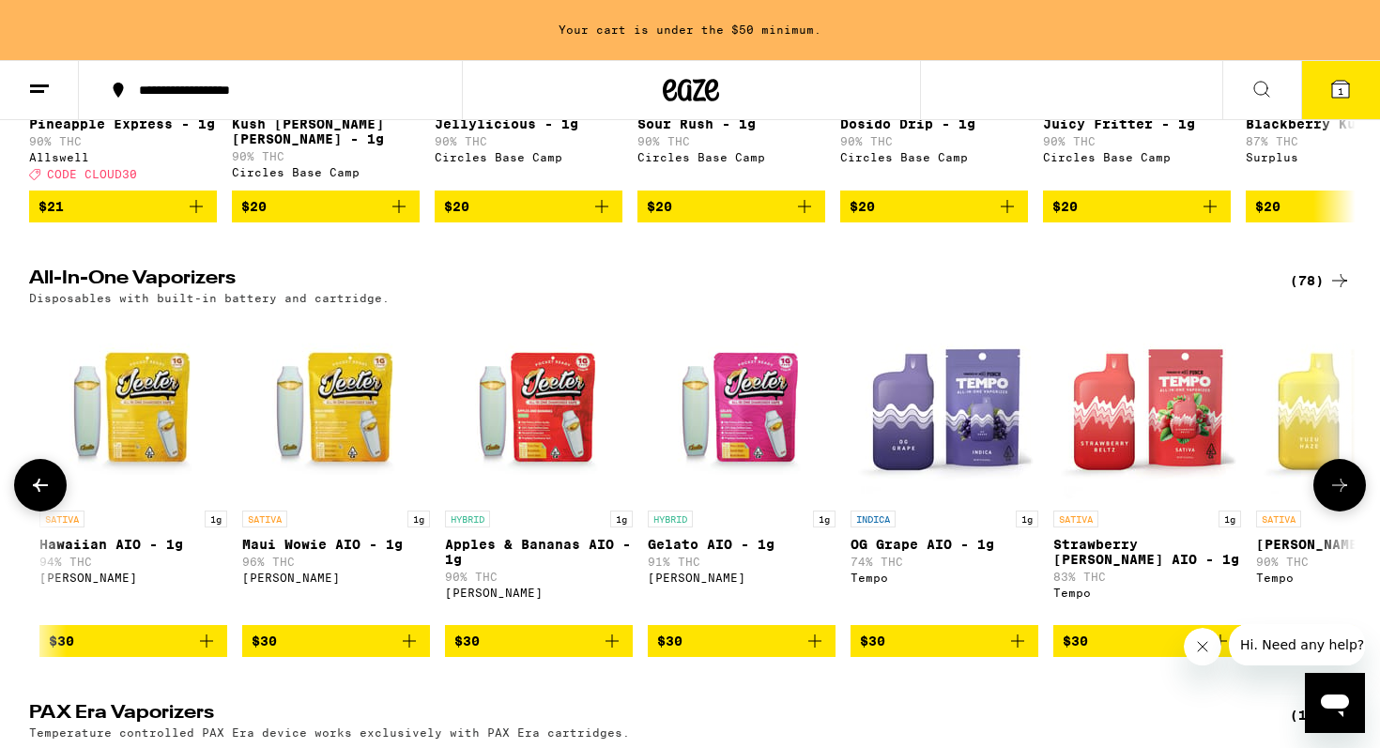
scroll to position [0, 6705]
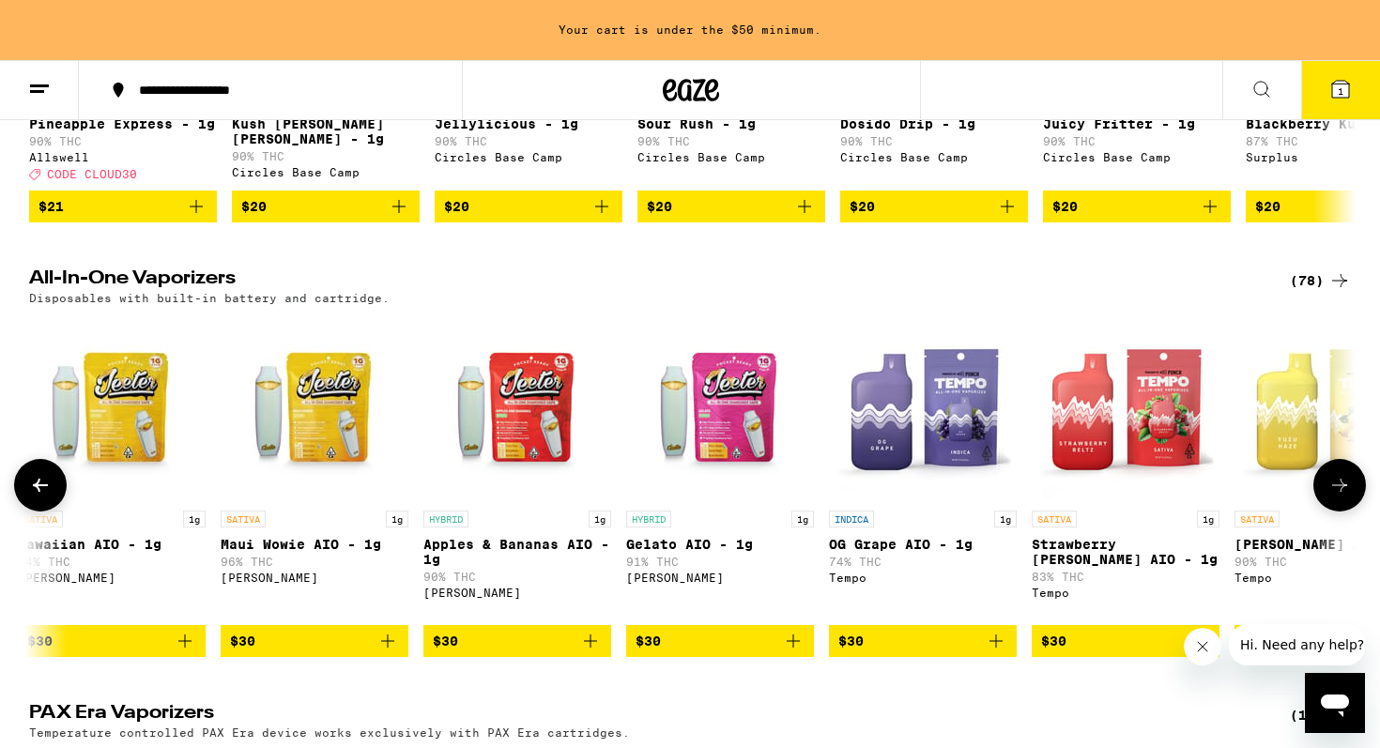
click at [389, 653] on icon "Add to bag" at bounding box center [388, 641] width 23 height 23
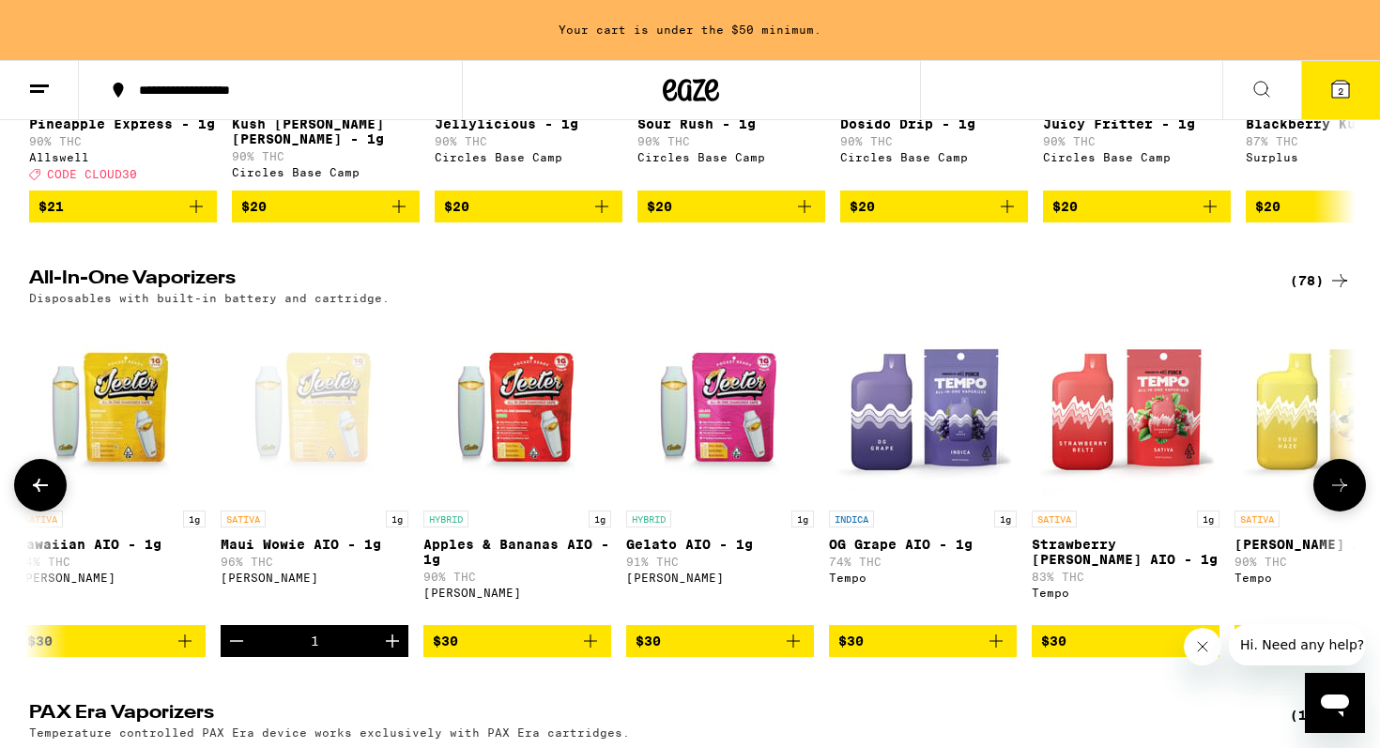
scroll to position [832, 0]
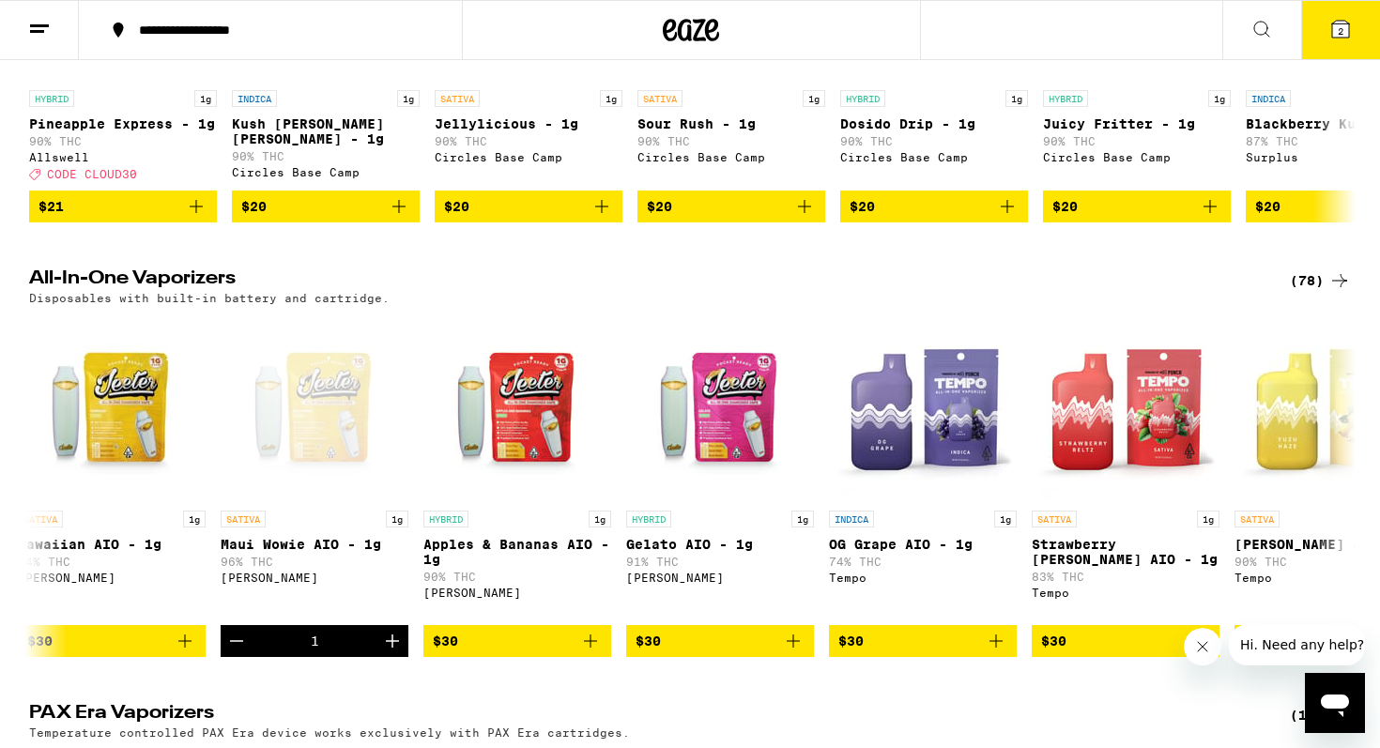
click at [1322, 26] on button "2" at bounding box center [1340, 30] width 79 height 58
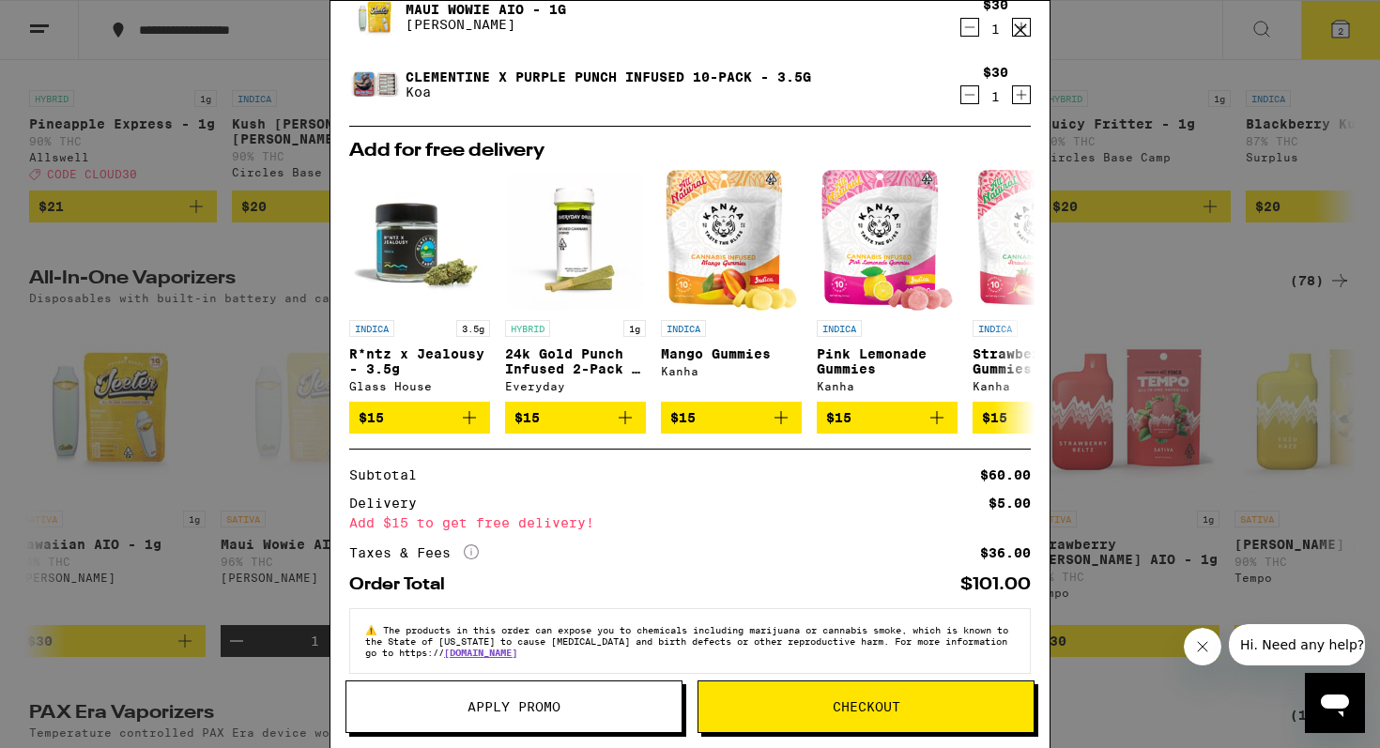
scroll to position [72, 0]
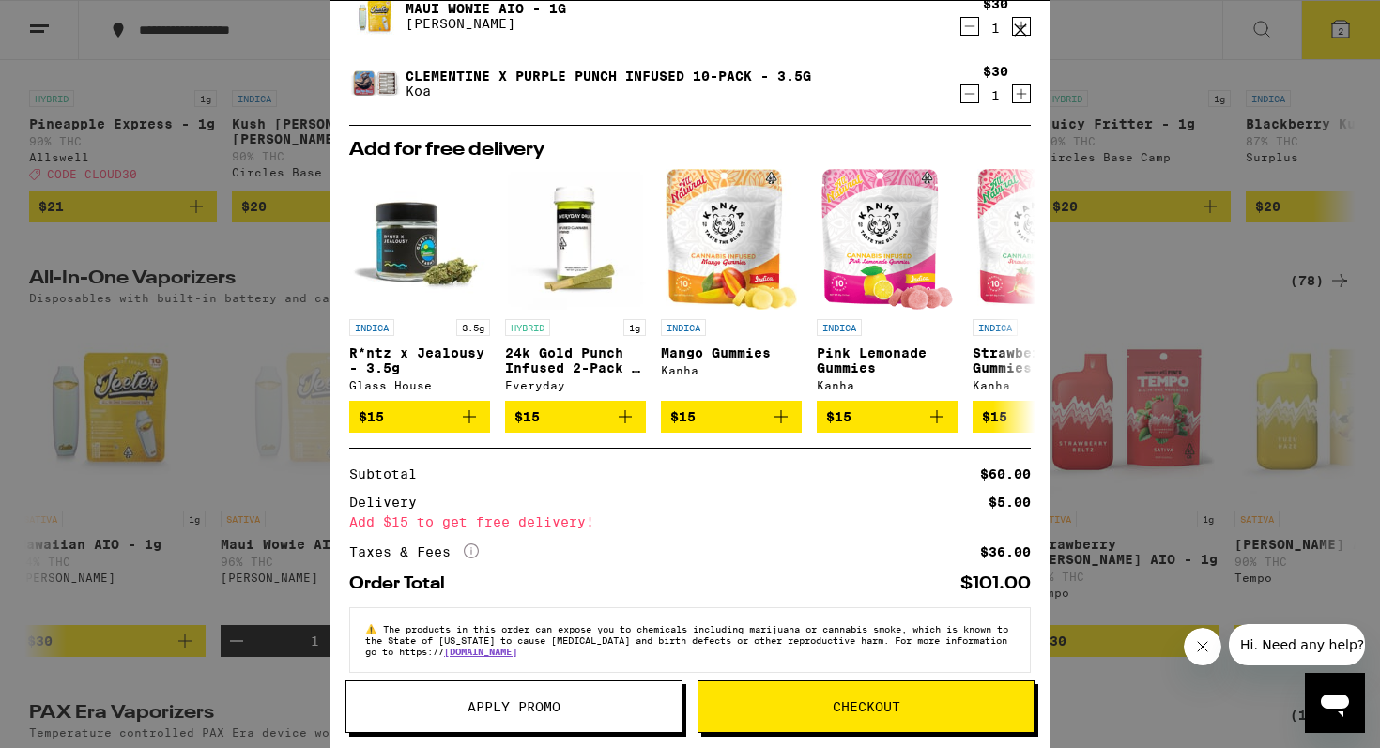
click at [841, 705] on span "Checkout" at bounding box center [867, 706] width 68 height 13
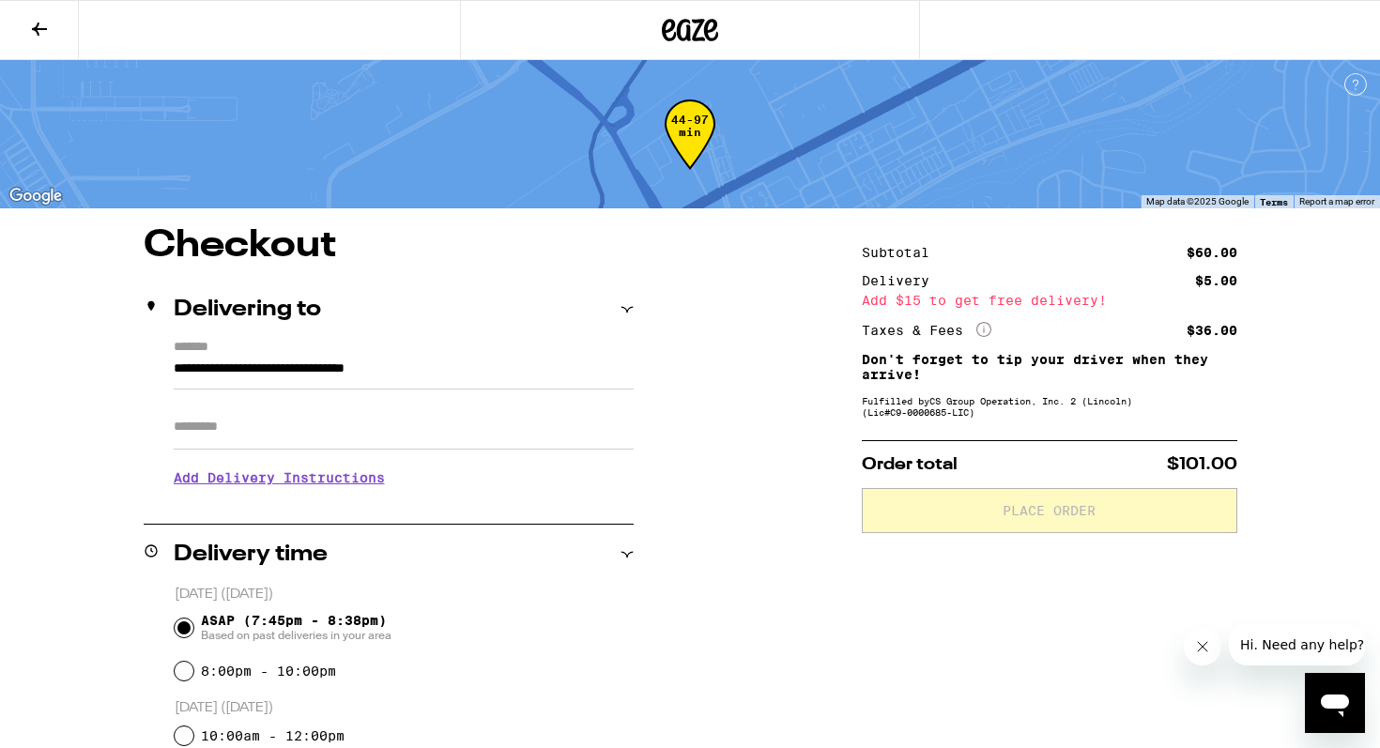
click at [314, 450] on input "Apt/Suite" at bounding box center [404, 427] width 460 height 45
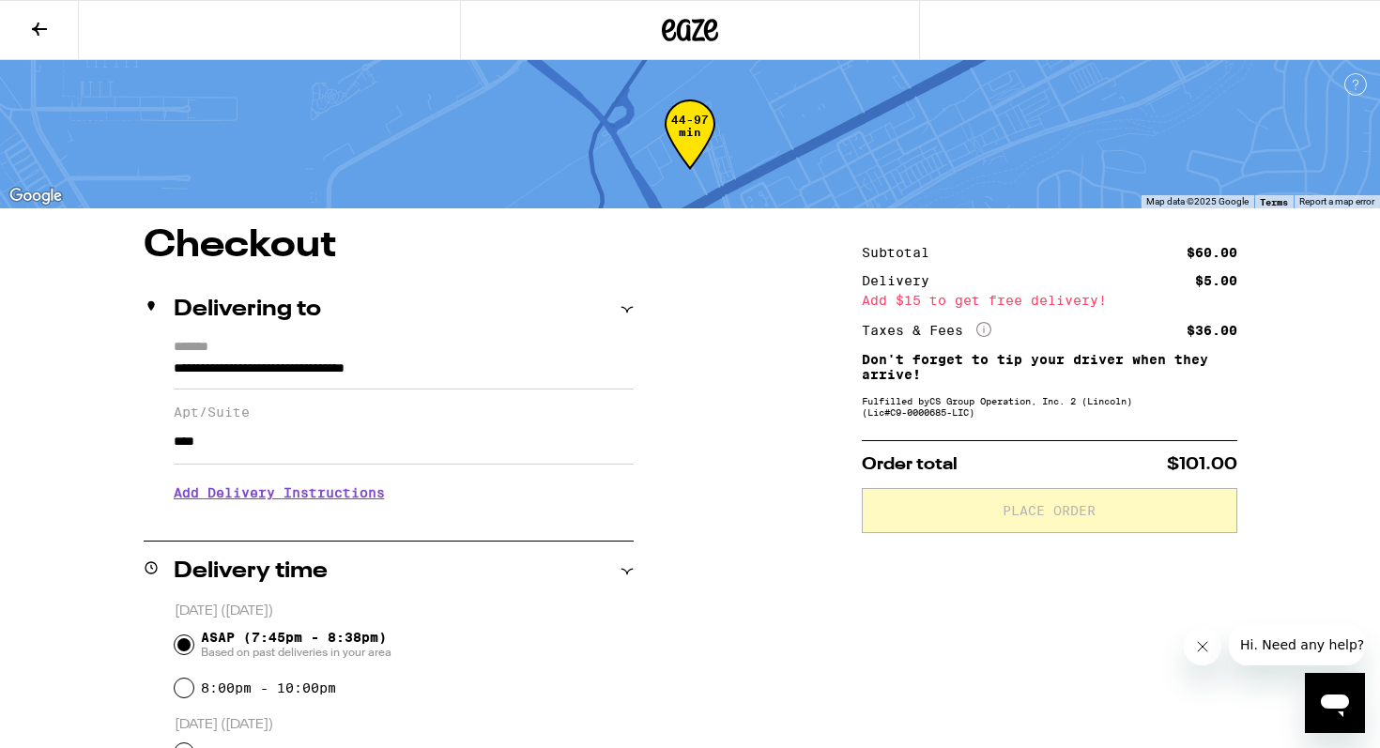
type input "****"
click at [302, 494] on h3 "Add Delivery Instructions" at bounding box center [404, 492] width 460 height 43
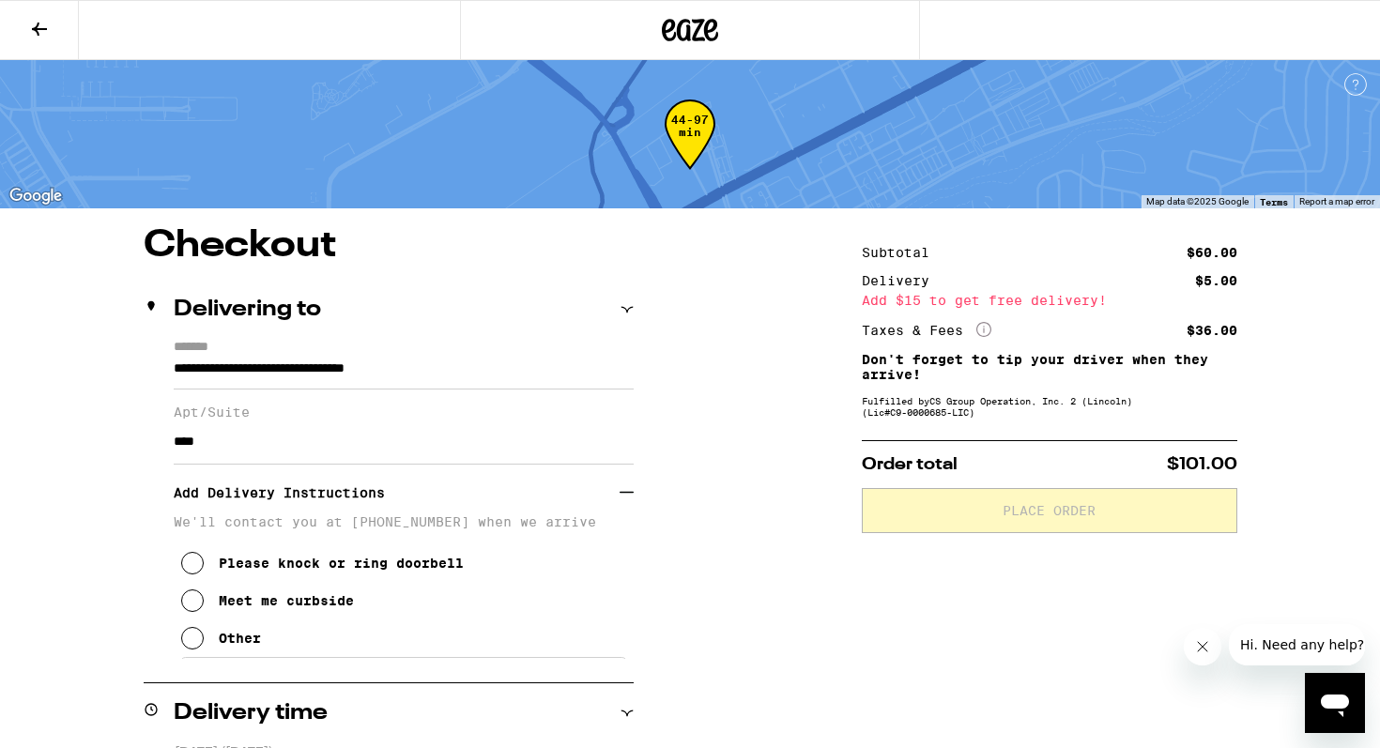
click at [195, 570] on icon at bounding box center [192, 563] width 23 height 23
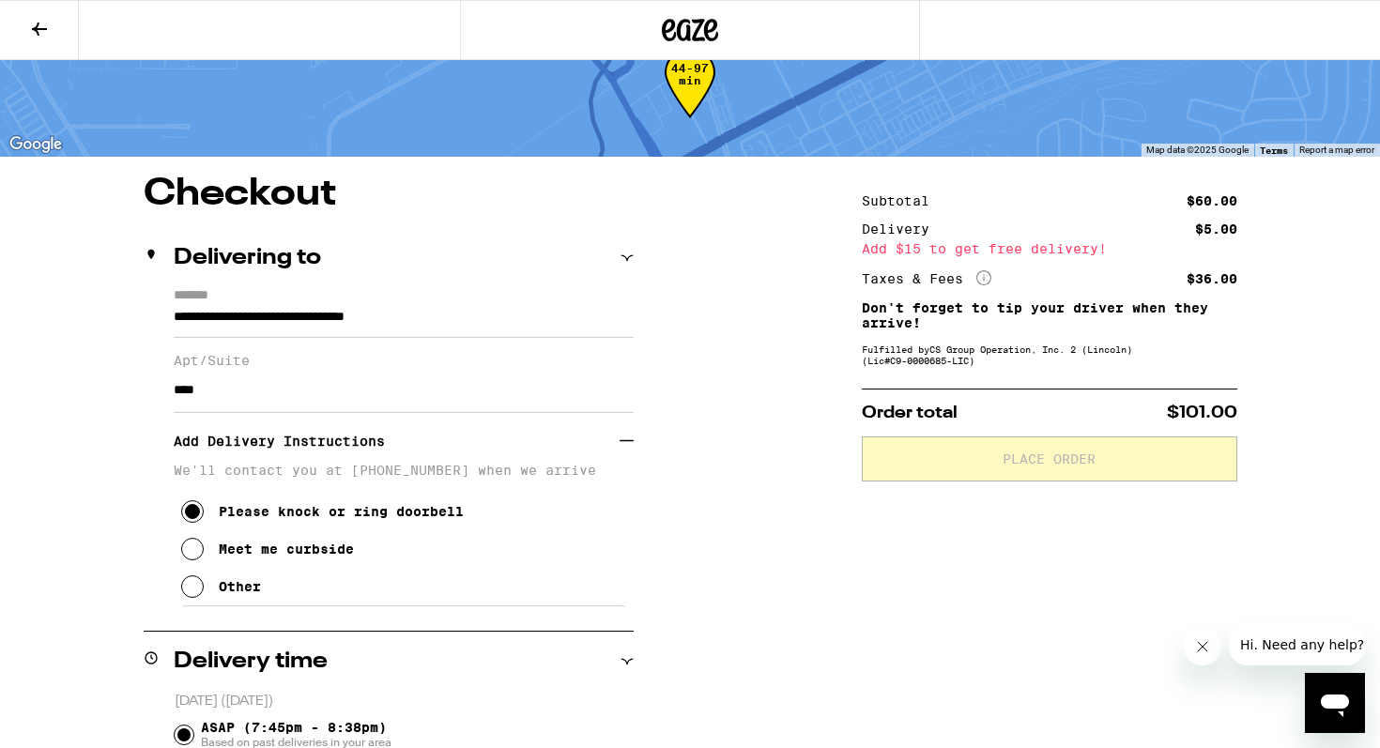
scroll to position [54, 0]
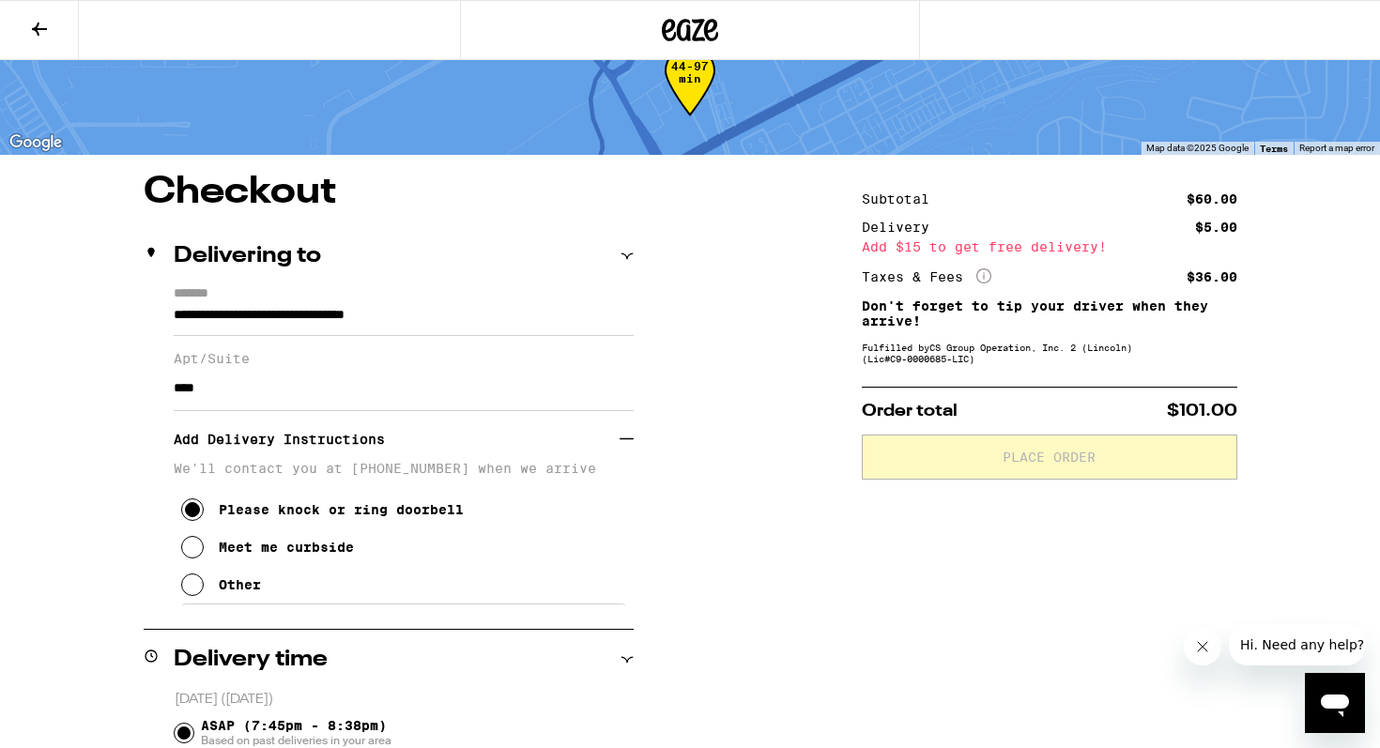
click at [357, 444] on h3 "Add Delivery Instructions" at bounding box center [397, 439] width 446 height 43
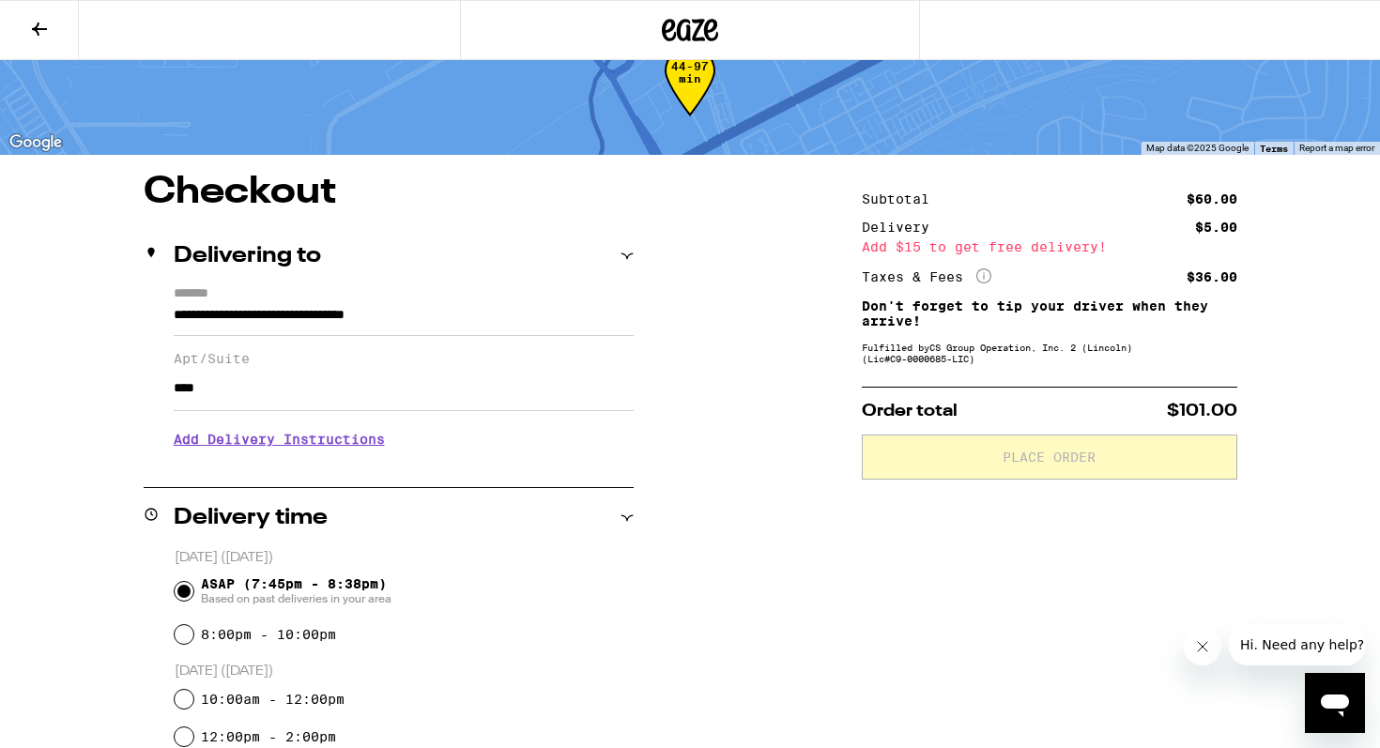
click at [357, 444] on h3 "Add Delivery Instructions" at bounding box center [404, 439] width 460 height 43
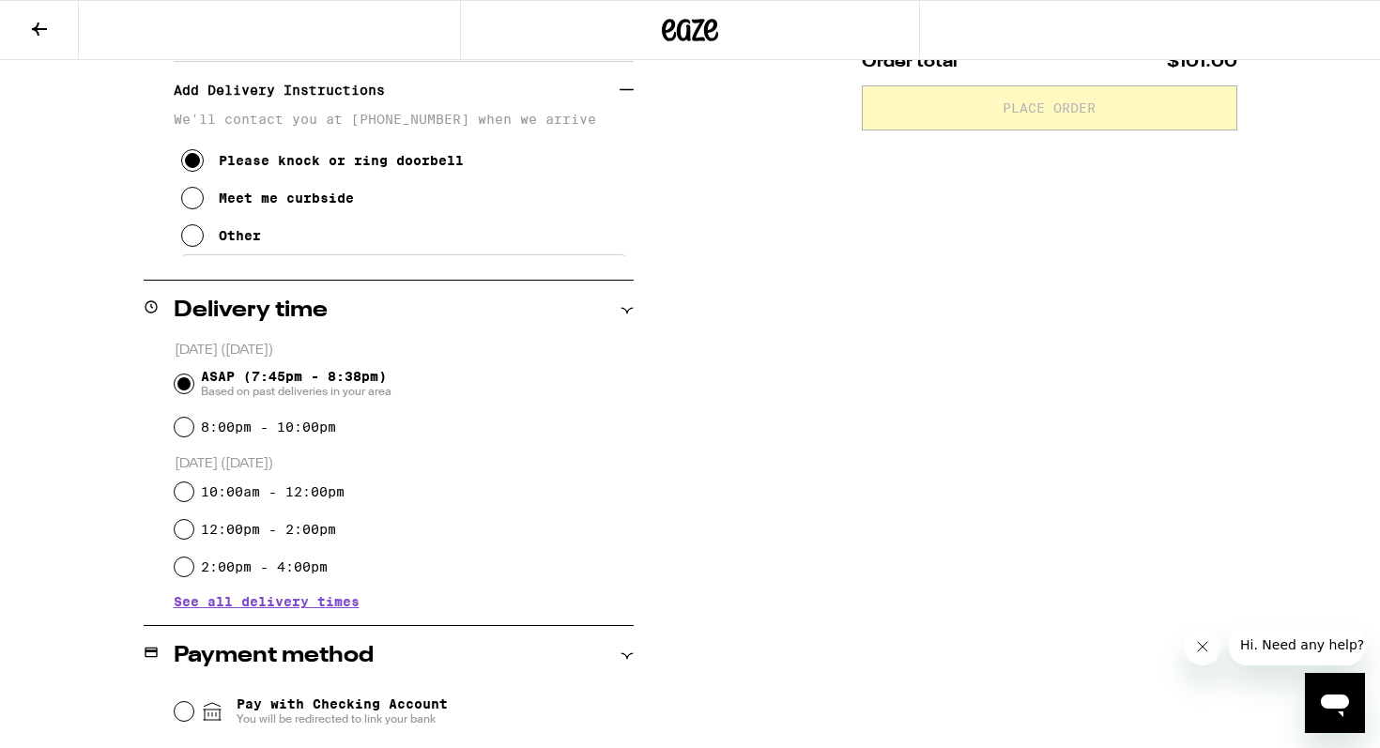
scroll to position [0, 0]
